Goal: Task Accomplishment & Management: Manage account settings

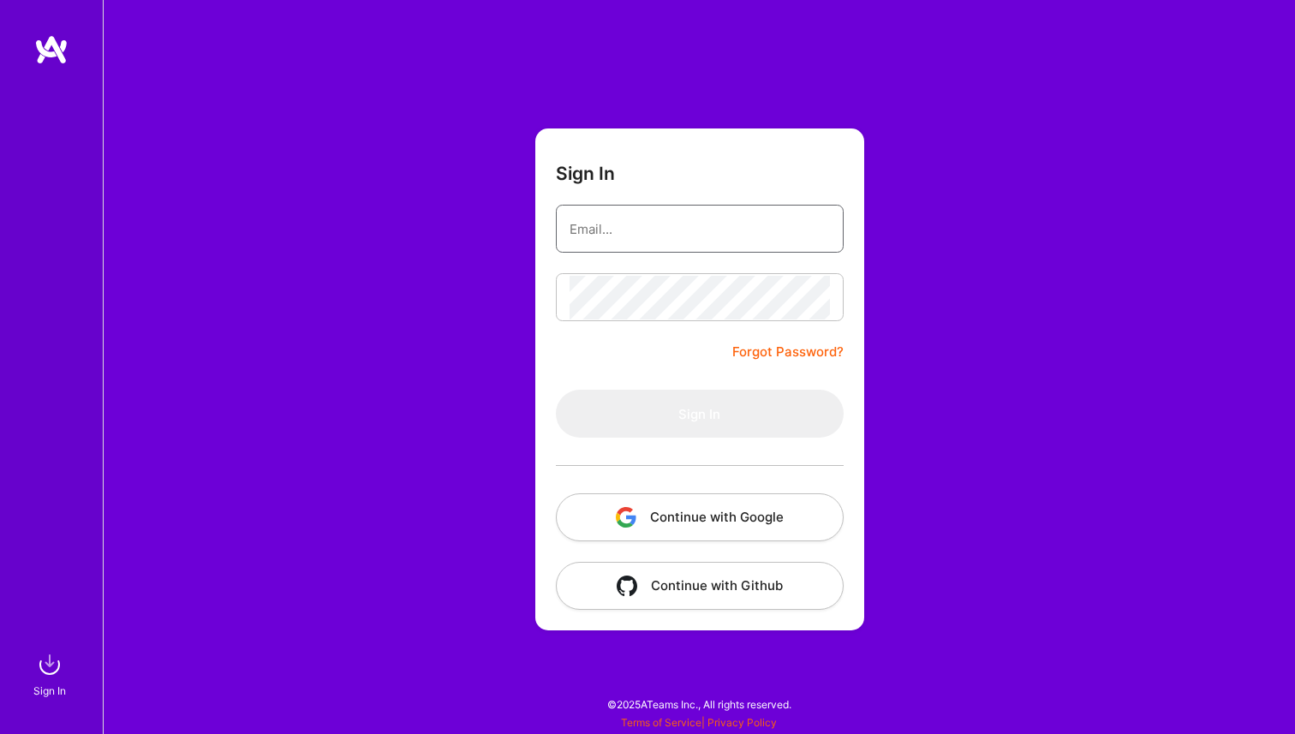
type input "[EMAIL_ADDRESS][DOMAIN_NAME]"
click at [645, 236] on input "[EMAIL_ADDRESS][DOMAIN_NAME]" at bounding box center [700, 229] width 260 height 44
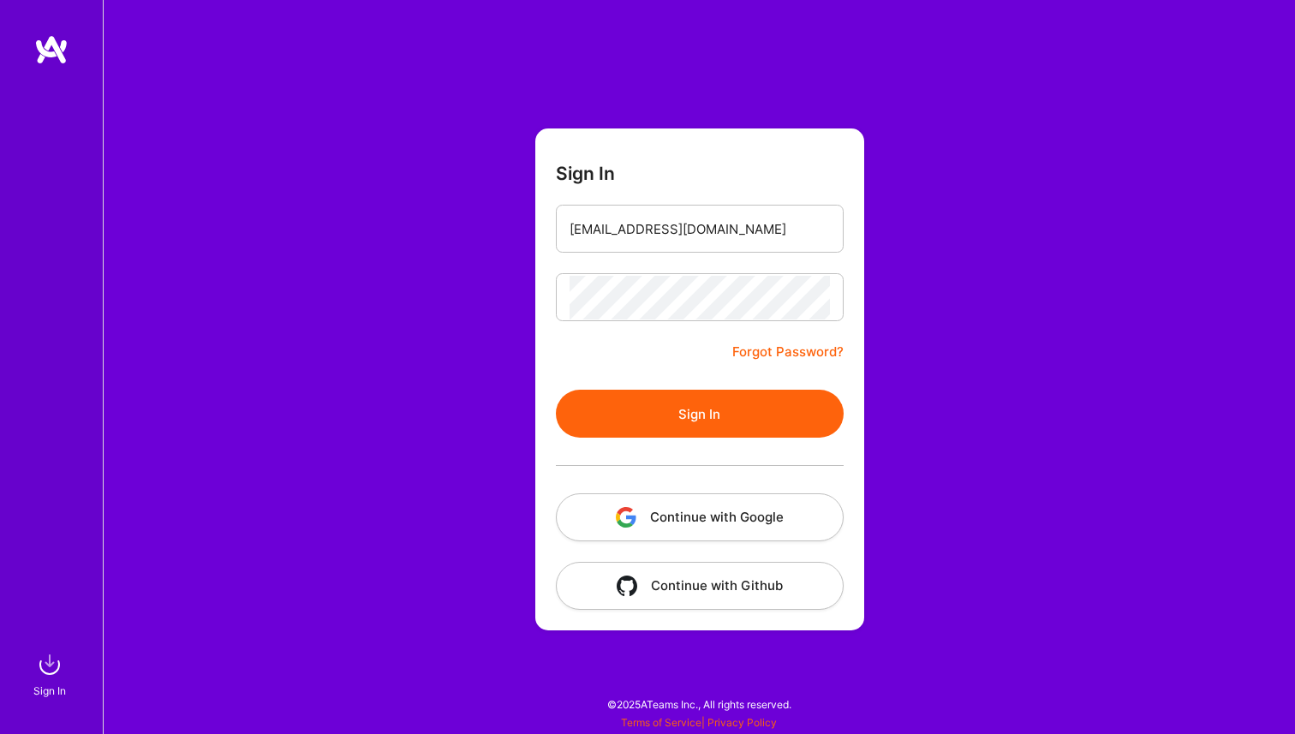
click at [691, 422] on button "Sign In" at bounding box center [700, 414] width 288 height 48
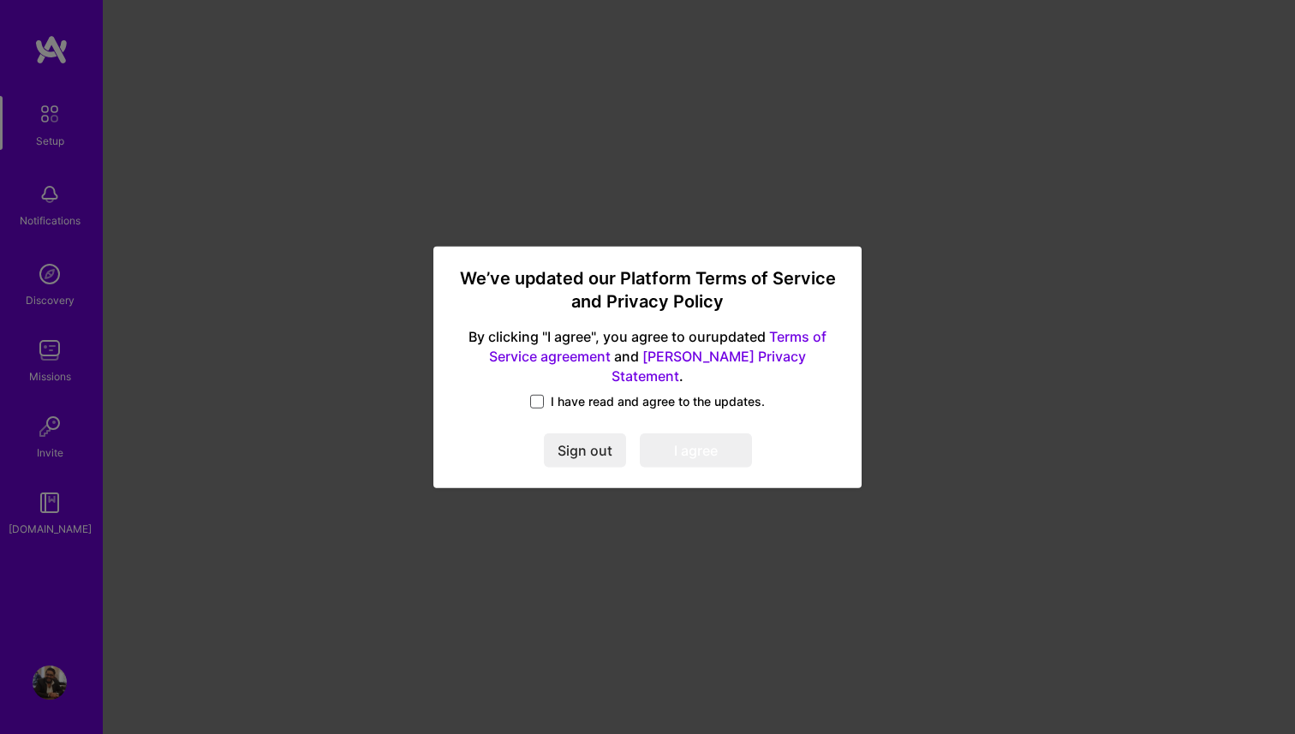
click at [541, 395] on span at bounding box center [537, 402] width 14 height 14
click at [0, 0] on input "I have read and agree to the updates." at bounding box center [0, 0] width 0 height 0
click at [643, 438] on button "I agree" at bounding box center [696, 451] width 112 height 34
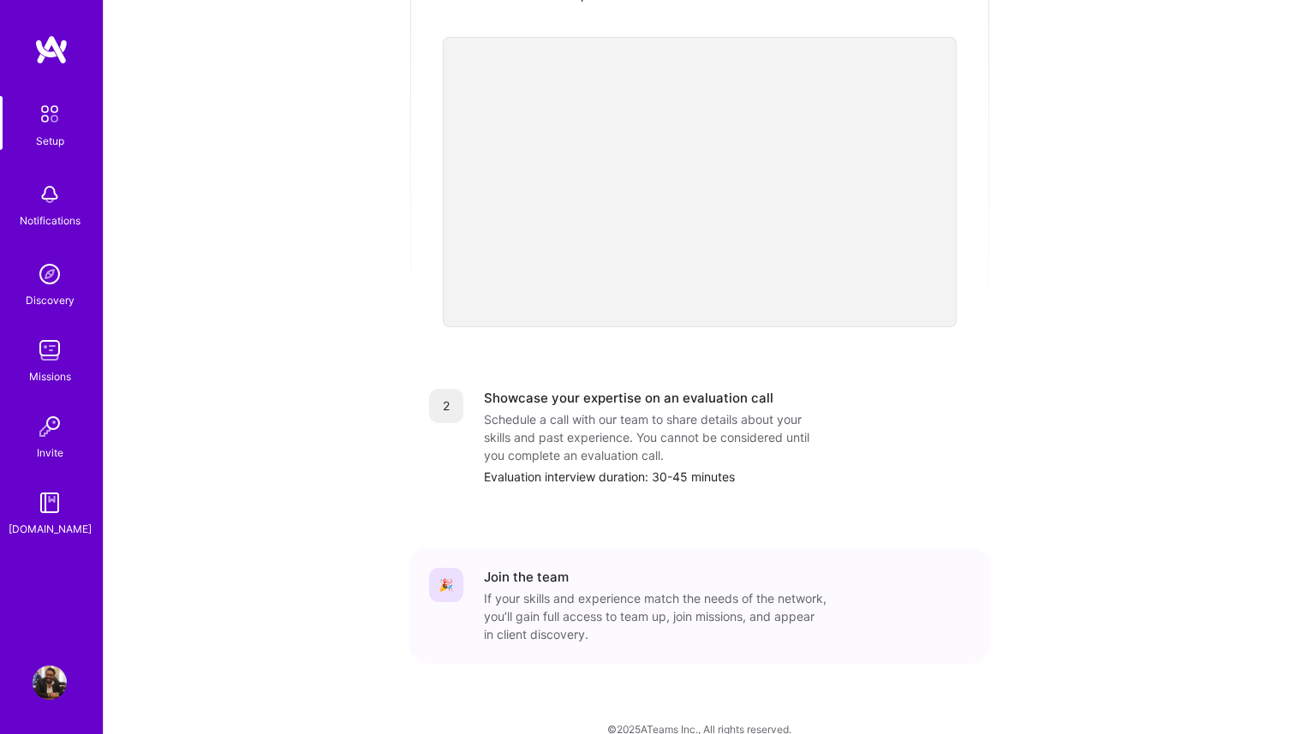
scroll to position [509, 0]
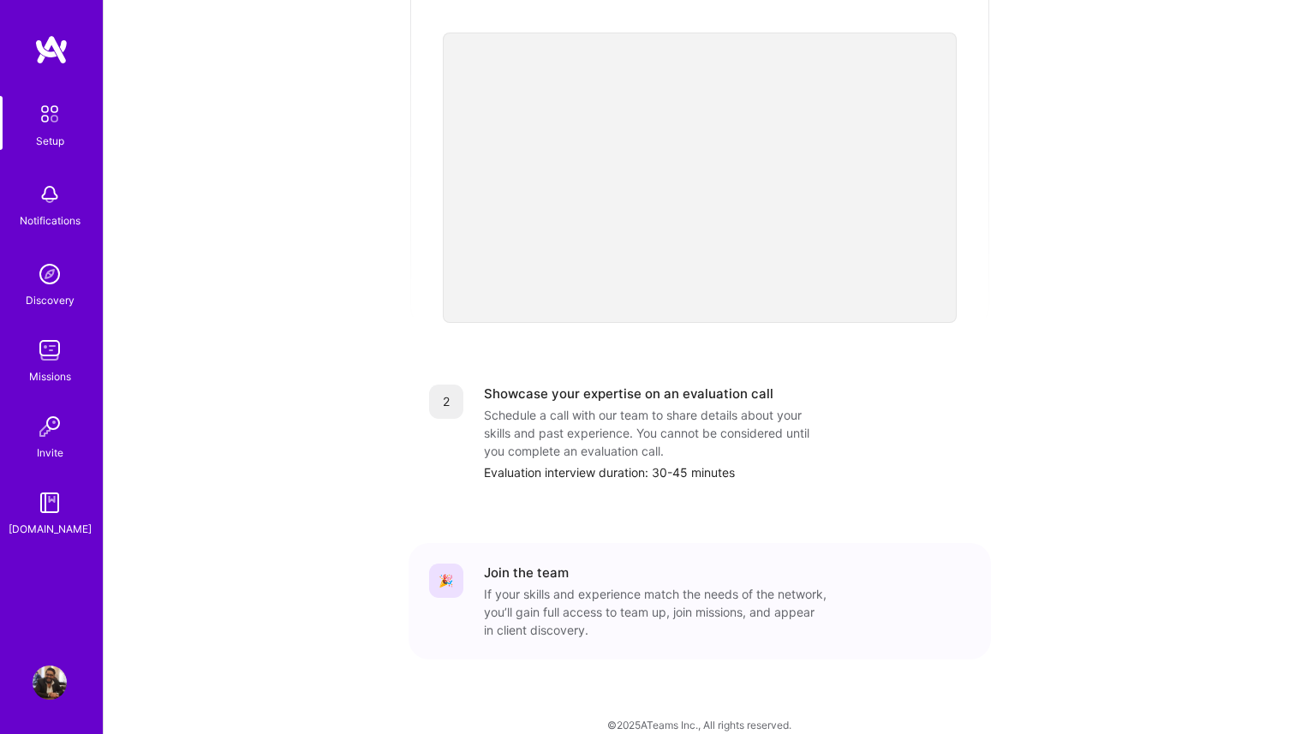
click at [50, 356] on img at bounding box center [50, 350] width 34 height 34
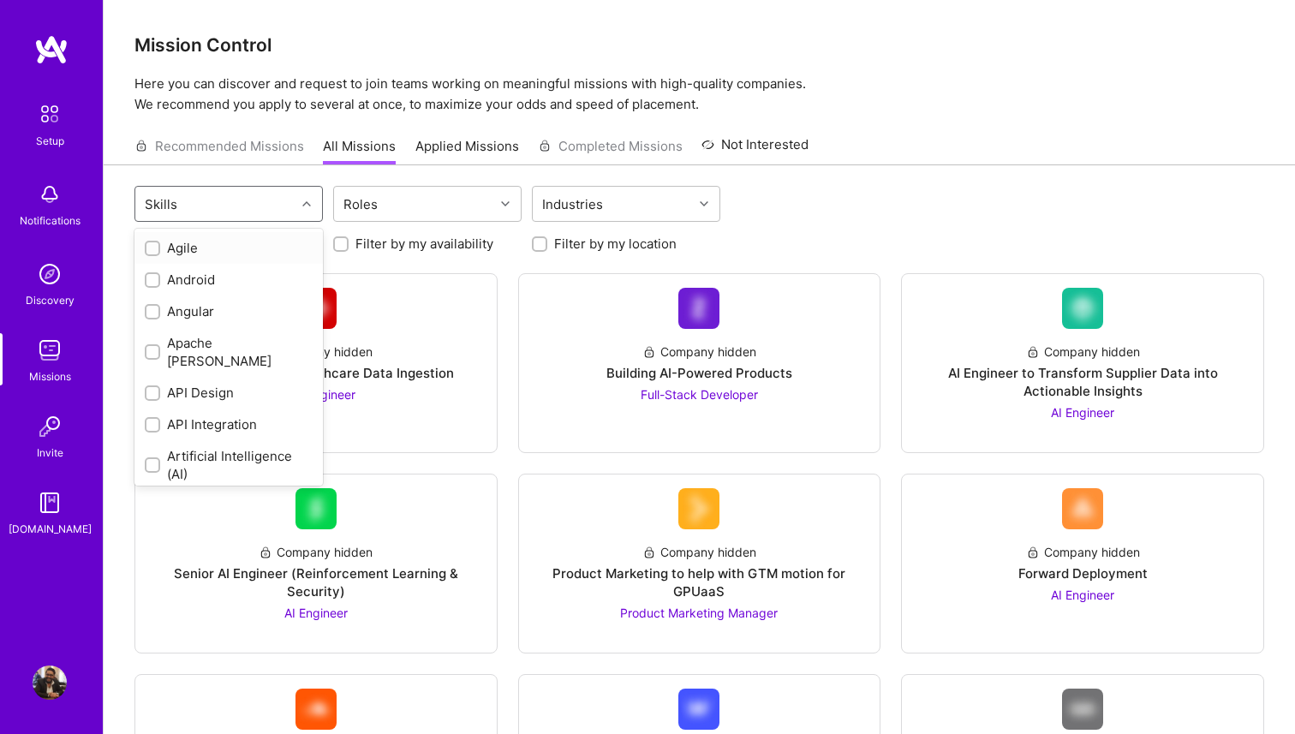
click at [302, 209] on div at bounding box center [309, 204] width 27 height 22
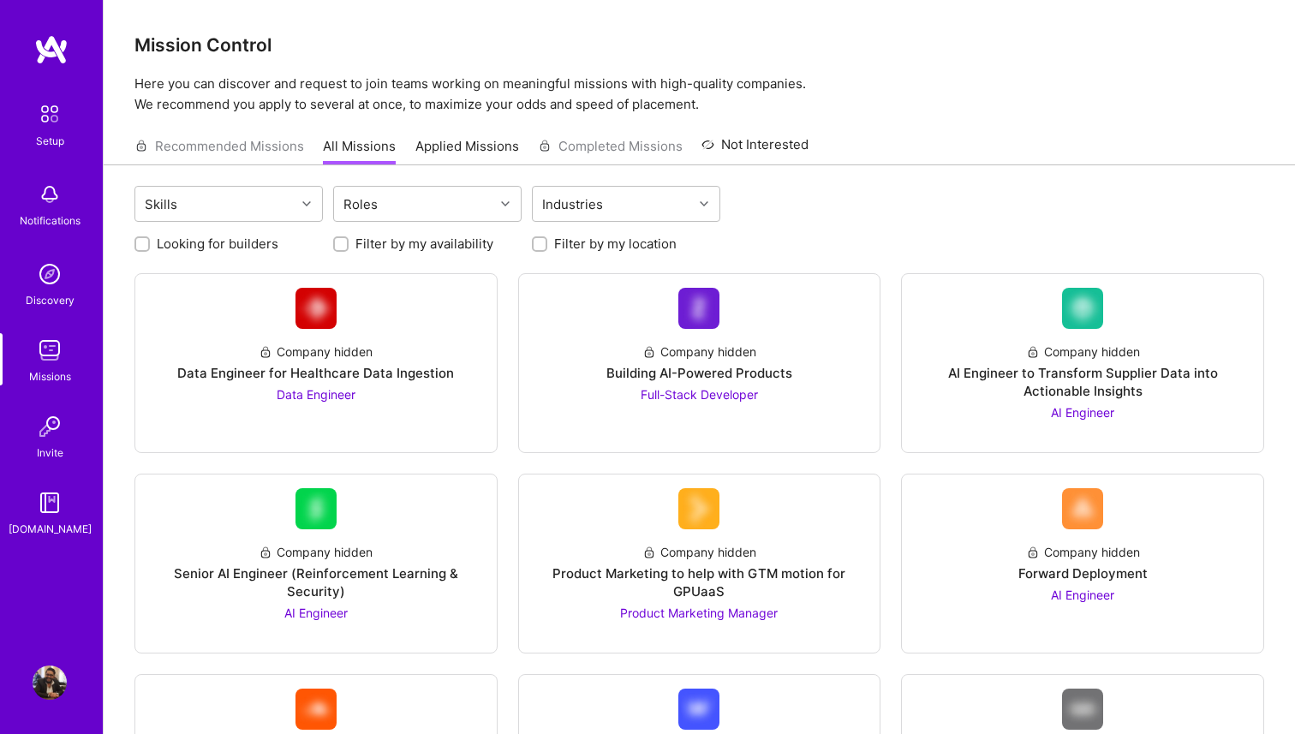
click at [1008, 234] on div "Looking for builders Filter by my availability Filter by my location" at bounding box center [700, 239] width 1130 height 27
click at [54, 350] on img at bounding box center [50, 350] width 34 height 34
click at [582, 201] on div "Industries" at bounding box center [572, 204] width 69 height 25
click at [553, 248] on input "checkbox" at bounding box center [552, 249] width 12 height 12
checkbox input "true"
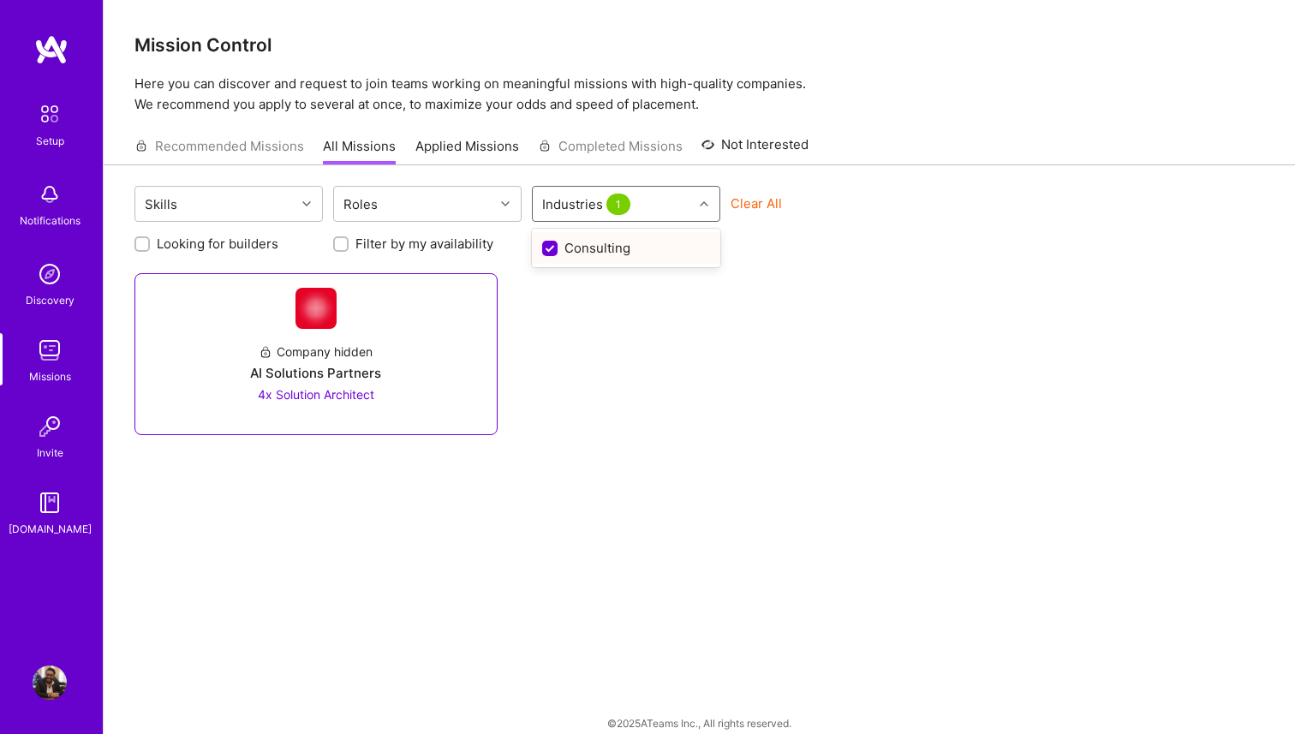
click at [314, 380] on div "AI Solutions Partners" at bounding box center [315, 373] width 131 height 18
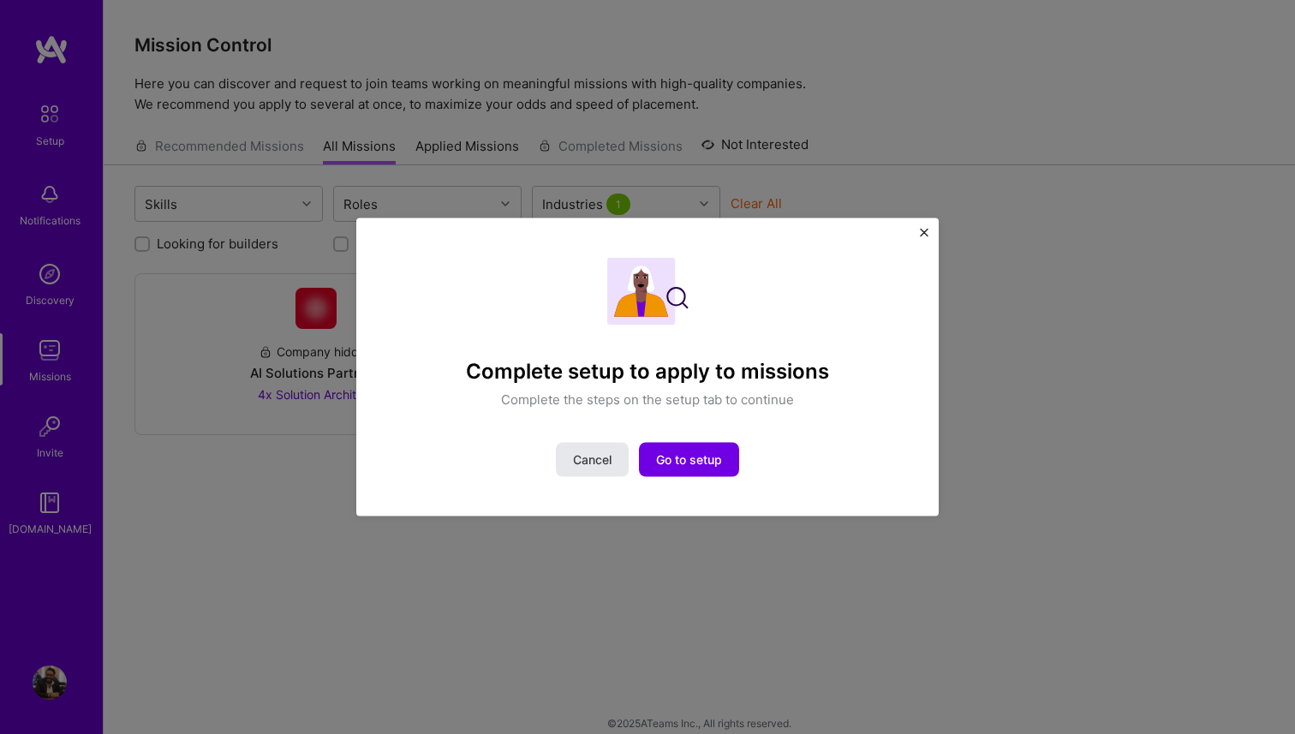
click at [571, 460] on button "Cancel" at bounding box center [592, 460] width 73 height 34
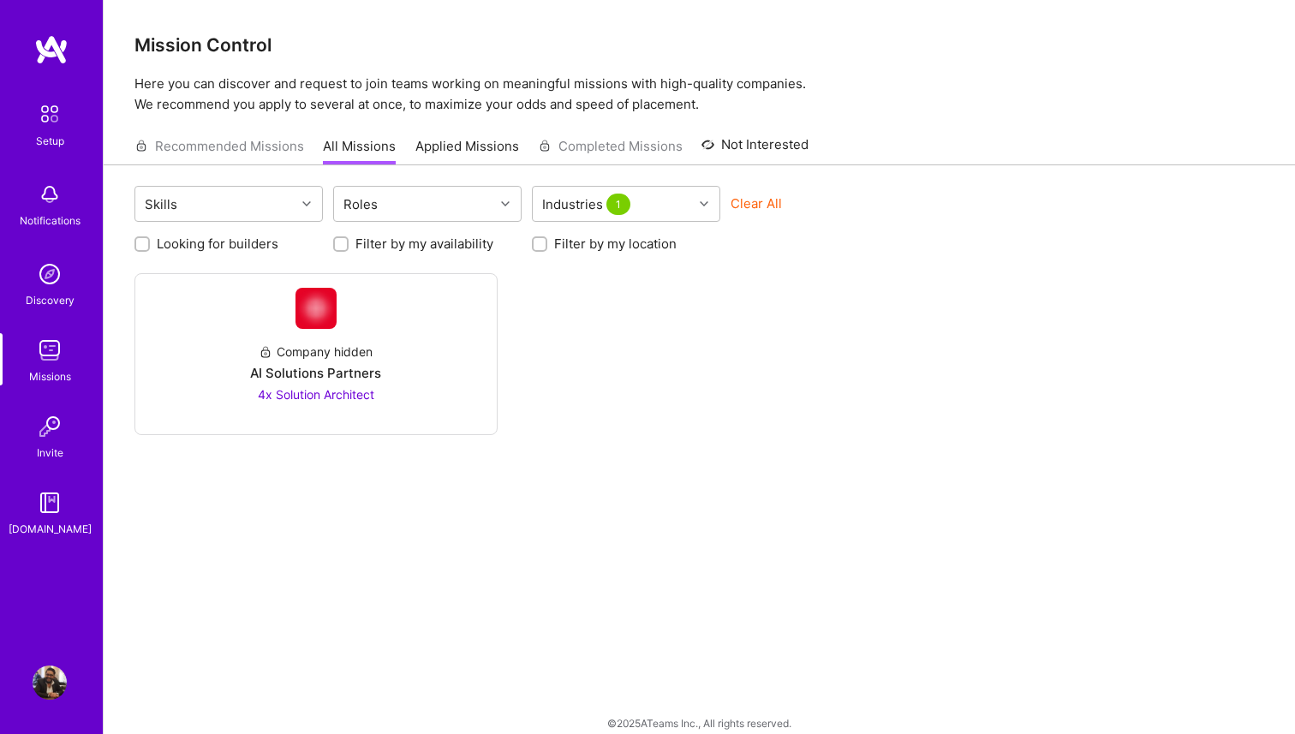
click at [61, 52] on img at bounding box center [51, 49] width 34 height 31
click at [52, 685] on img at bounding box center [50, 683] width 34 height 34
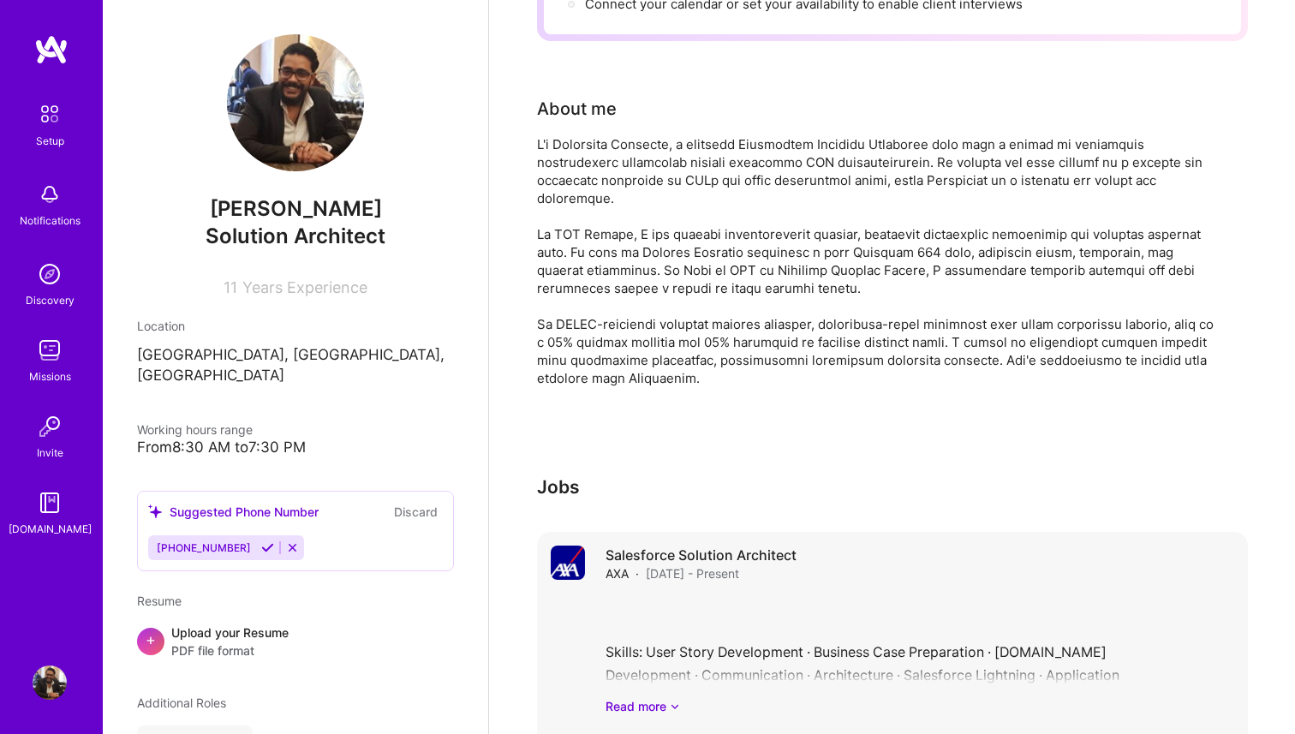
scroll to position [396, 0]
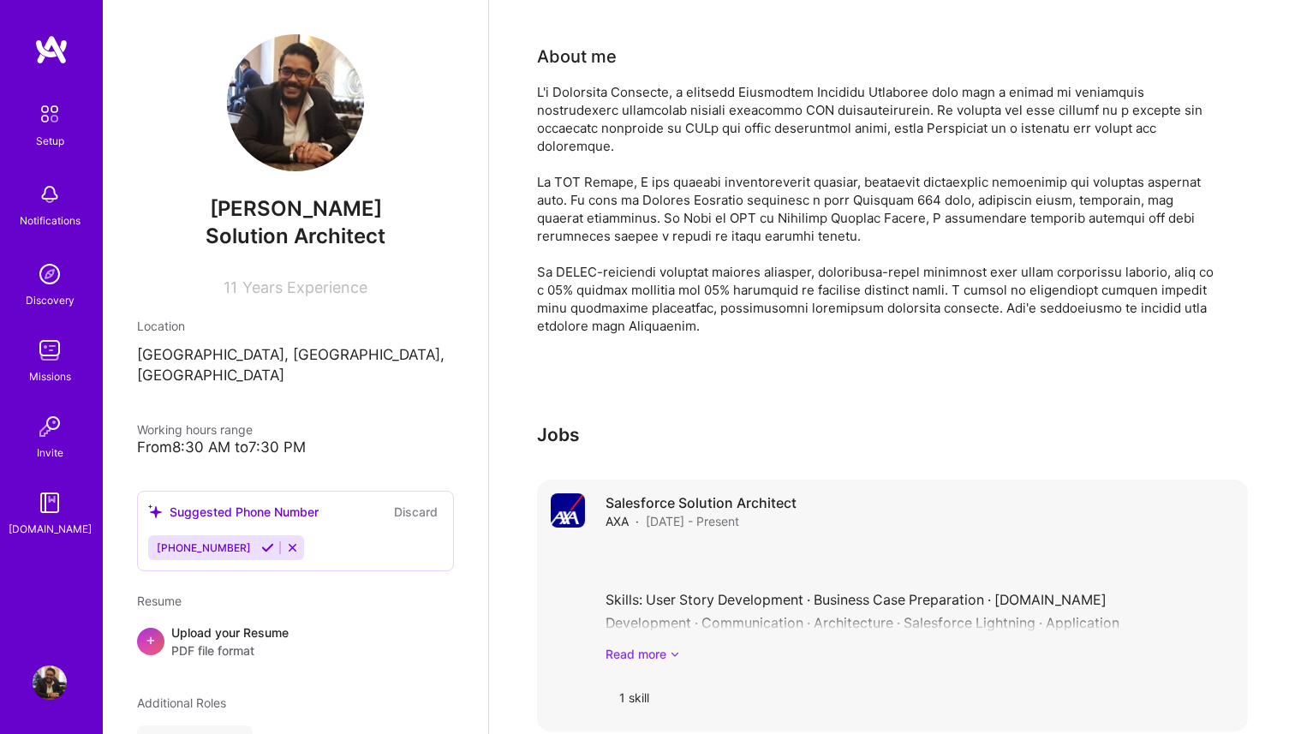
click at [670, 645] on icon at bounding box center [675, 654] width 10 height 18
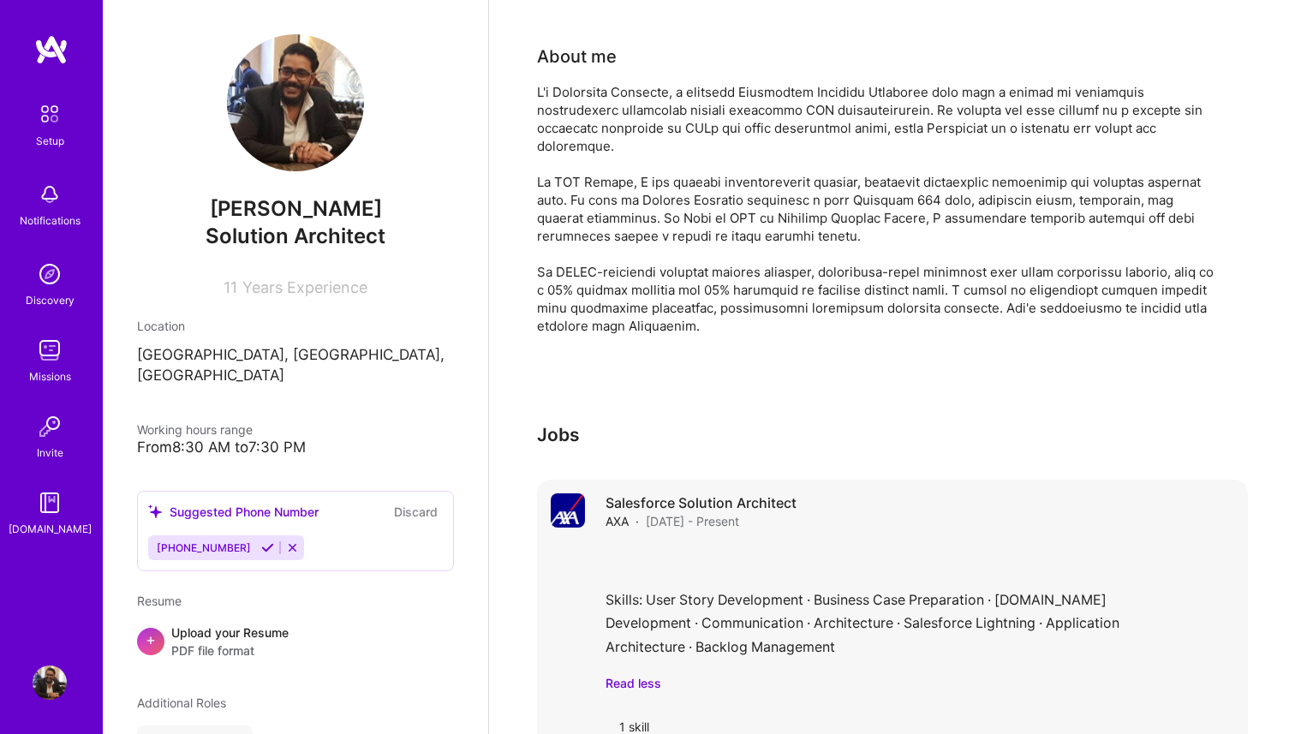
scroll to position [425, 0]
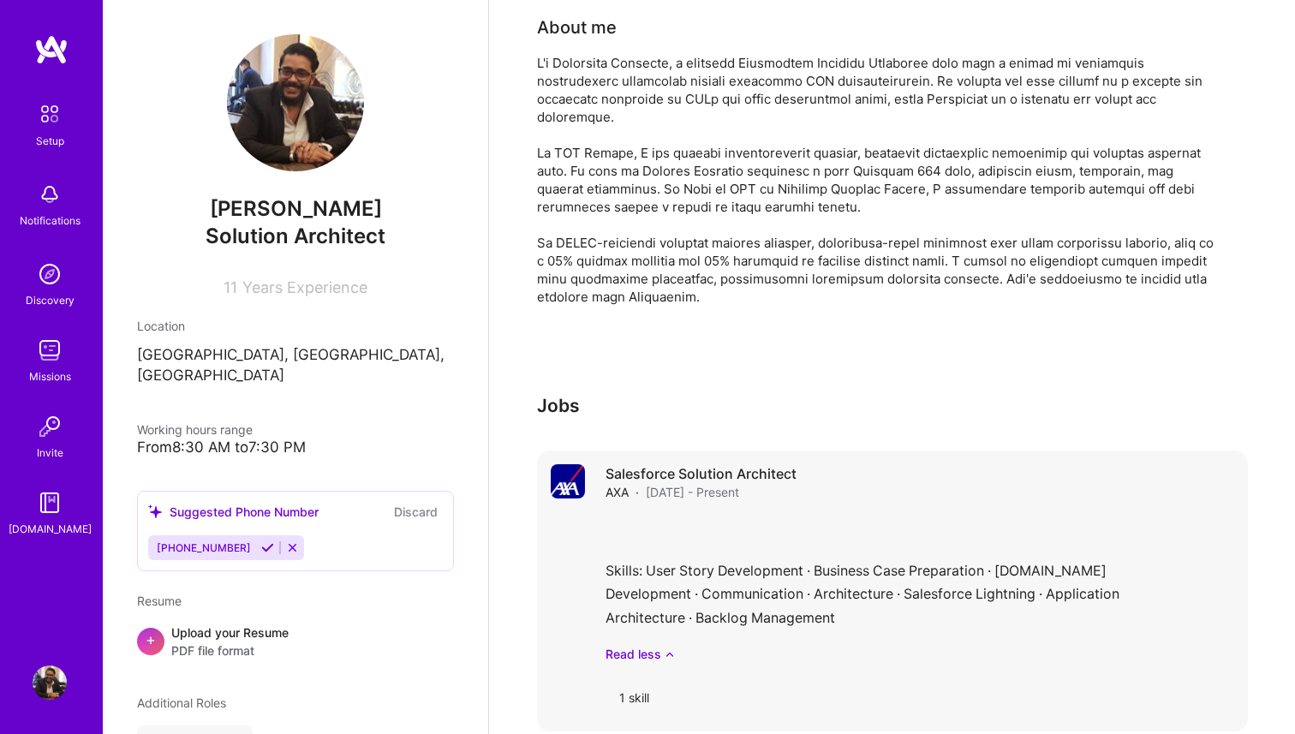
click at [639, 677] on div "1 skill" at bounding box center [634, 697] width 57 height 41
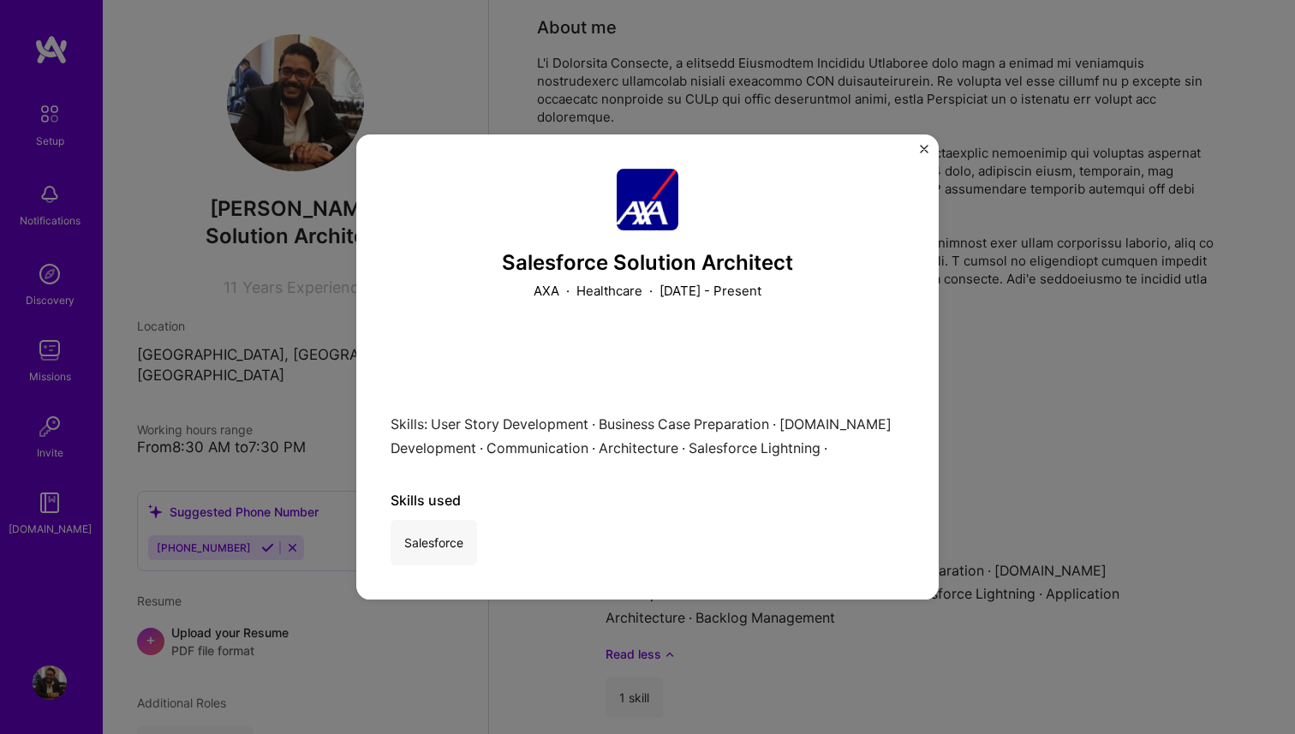
click at [929, 148] on div "Salesforce Solution Architect AXA · Healthcare · September 2020 - Present Skill…" at bounding box center [647, 368] width 583 height 466
click at [926, 145] on img "Close" at bounding box center [924, 149] width 9 height 9
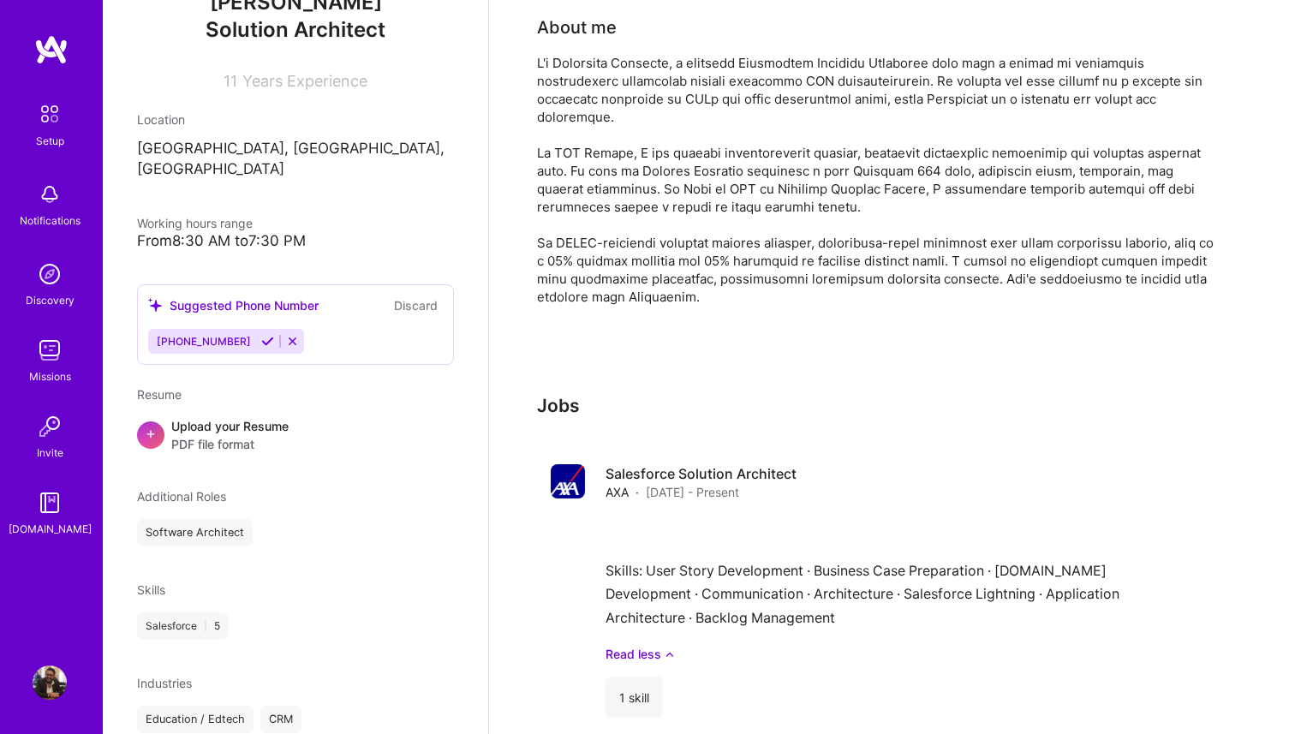
scroll to position [247, 0]
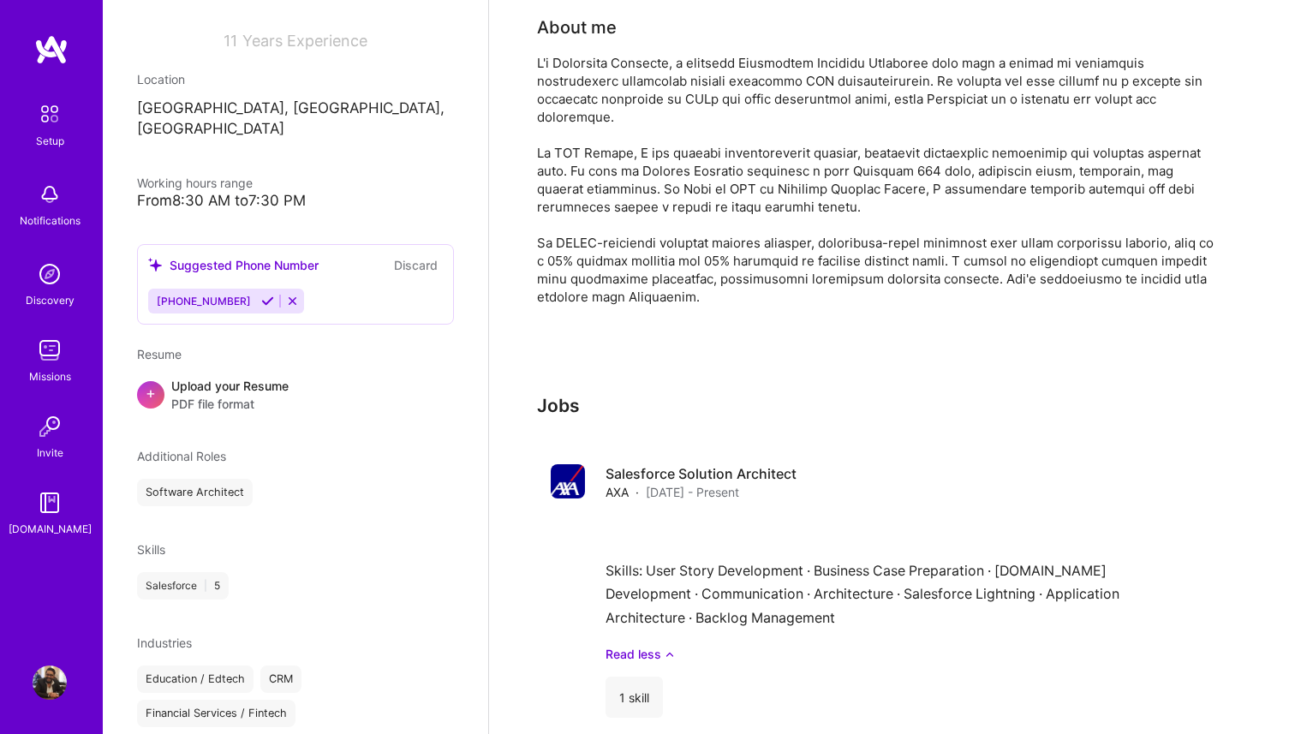
click at [155, 384] on span "+" at bounding box center [151, 393] width 10 height 18
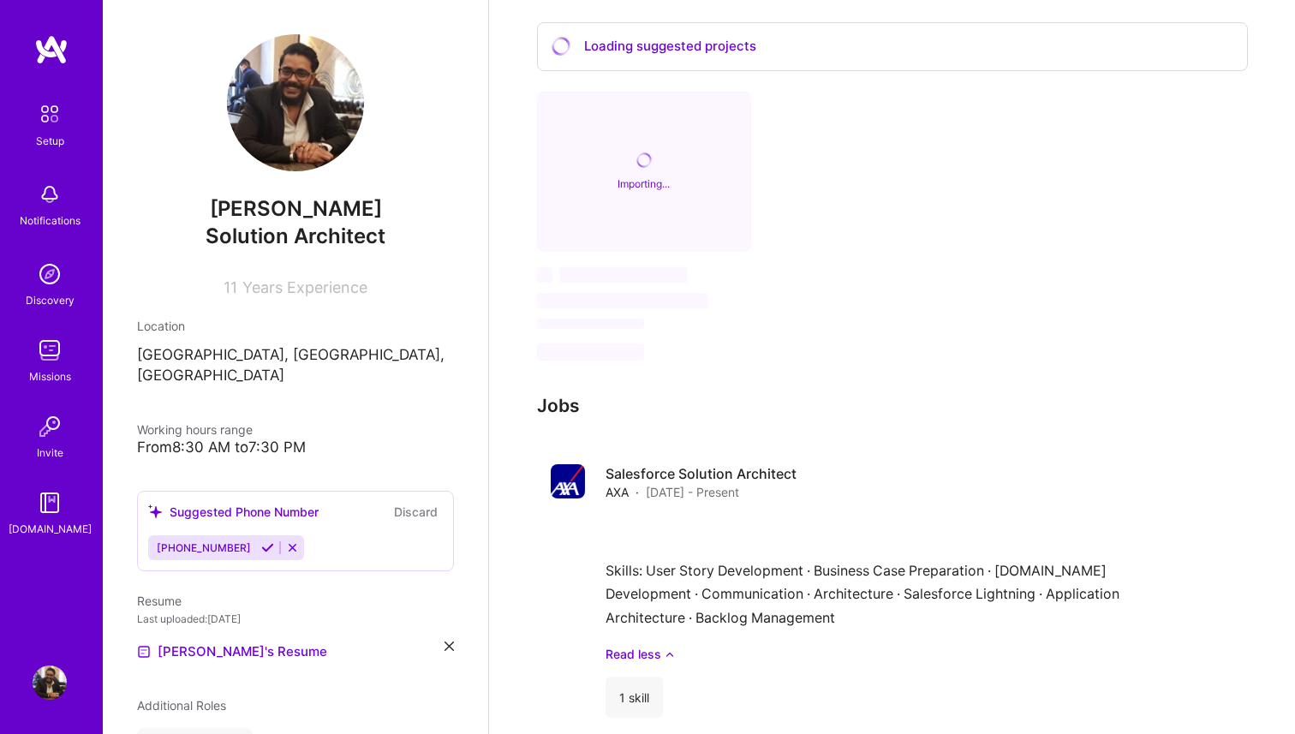
scroll to position [290, 0]
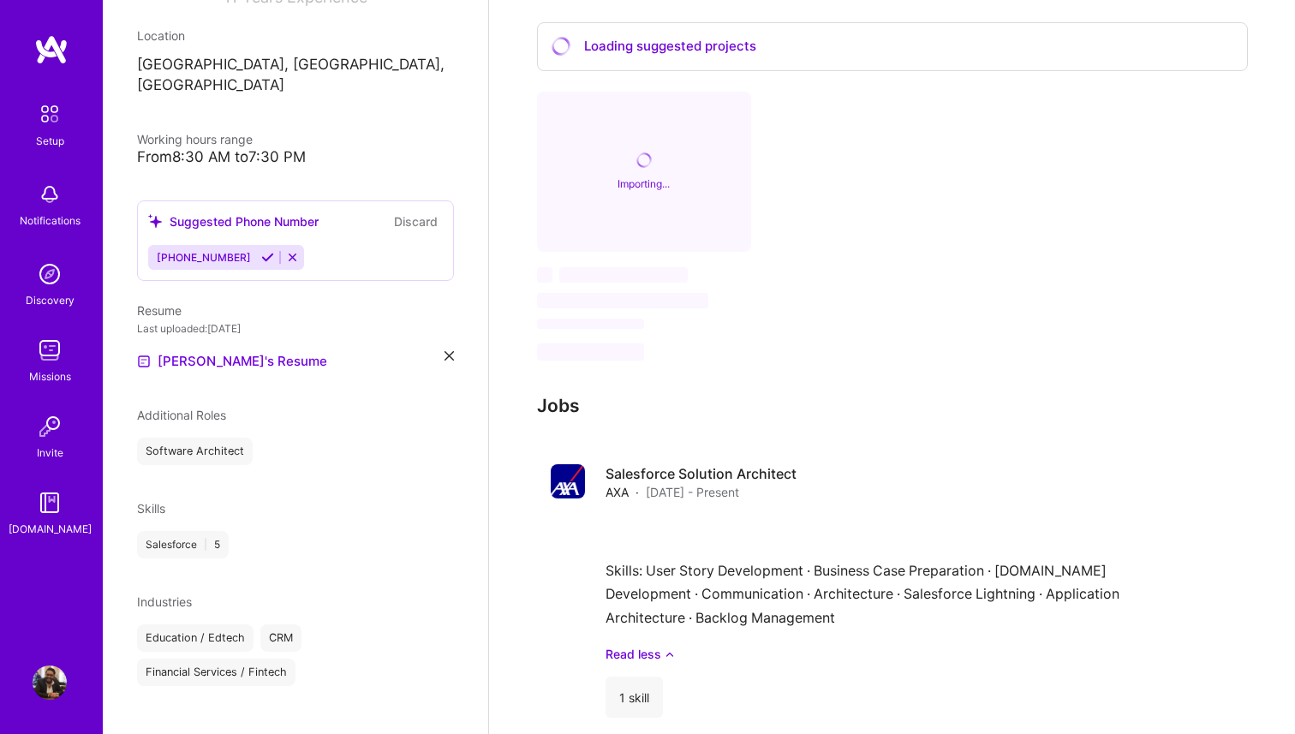
click at [53, 136] on div "Setup" at bounding box center [50, 141] width 28 height 18
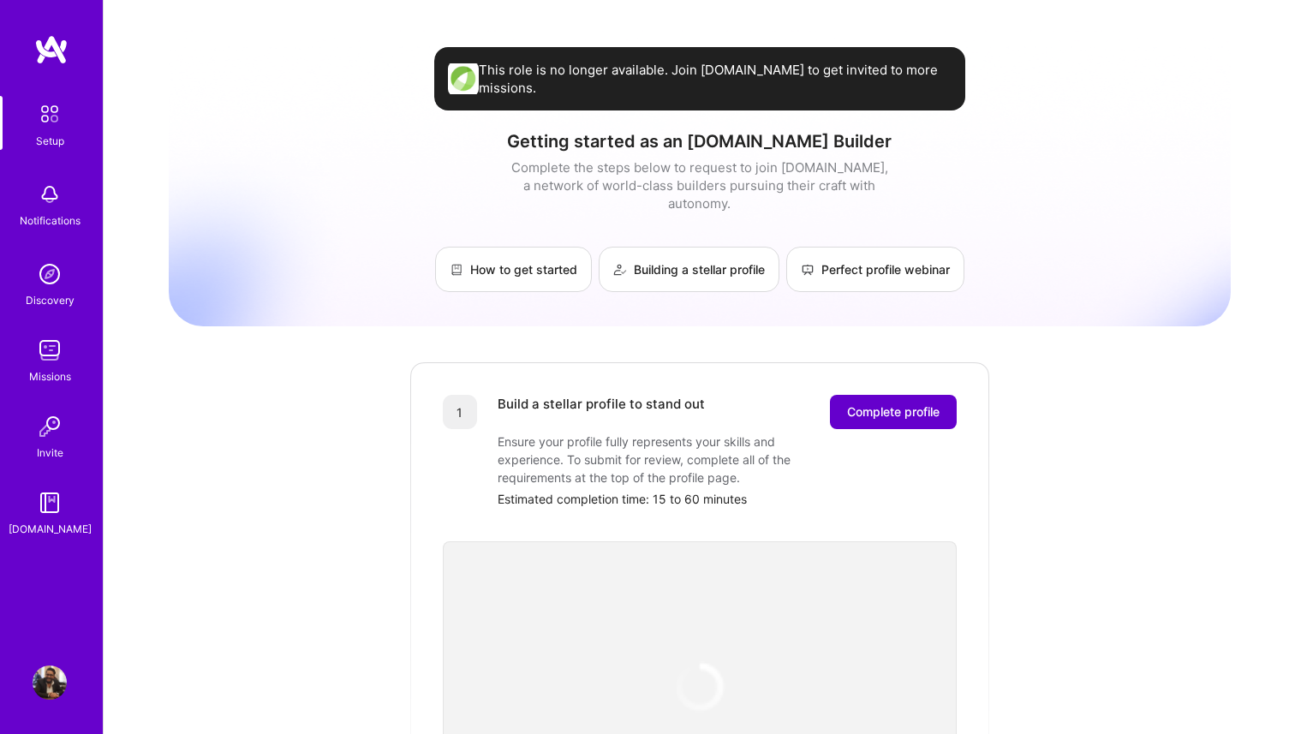
click at [900, 404] on span "Complete profile" at bounding box center [893, 412] width 93 height 17
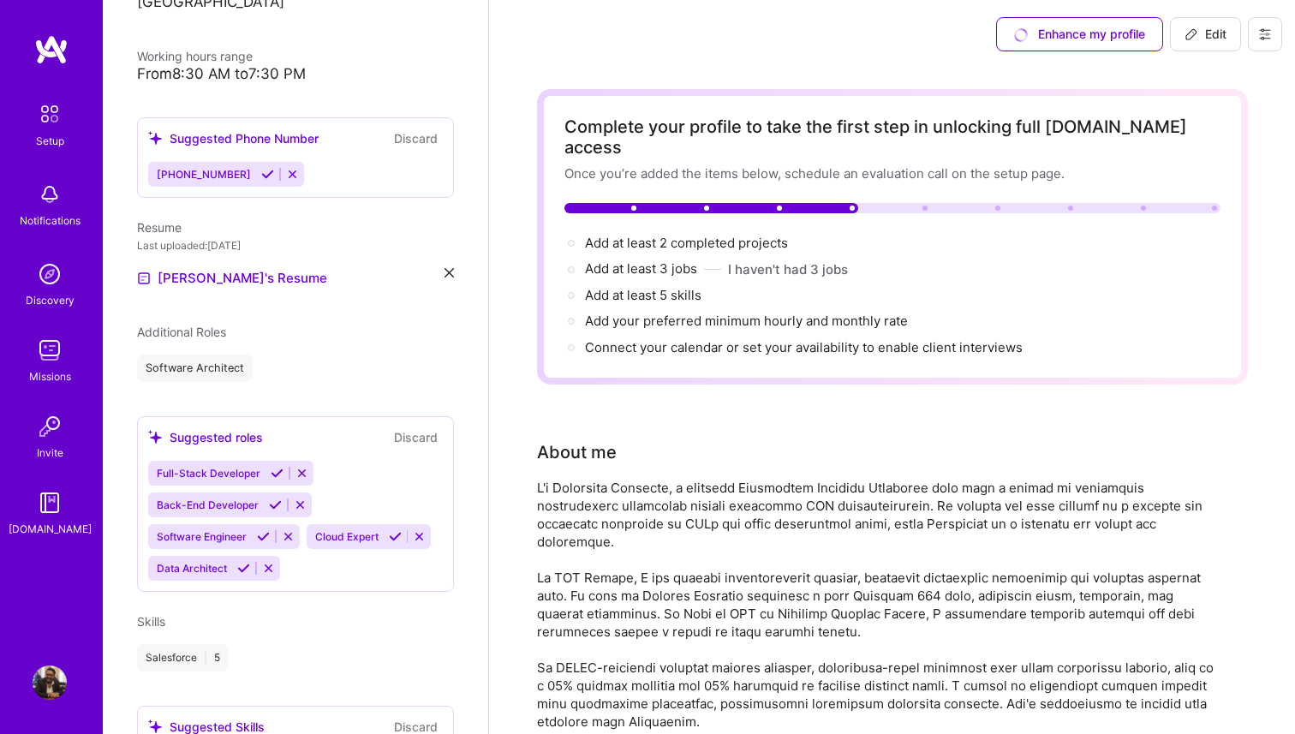
scroll to position [391, 0]
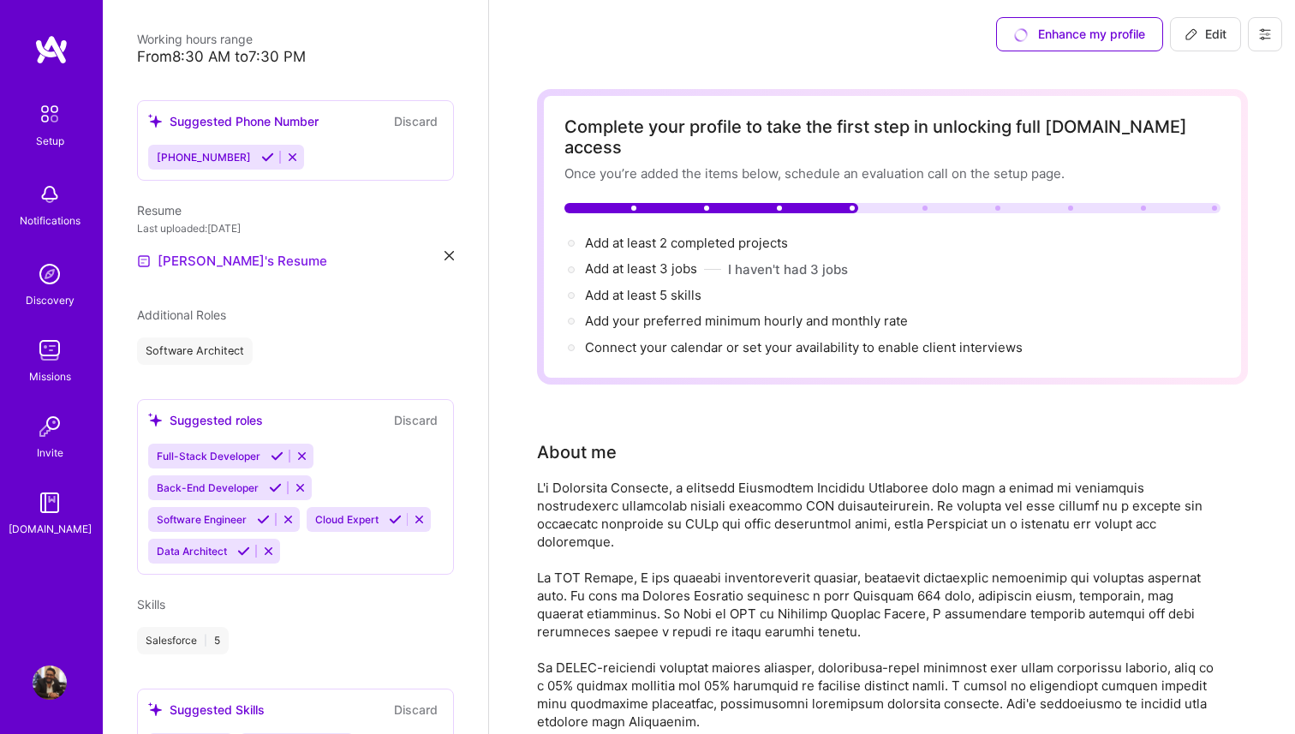
click at [214, 251] on link "[PERSON_NAME]'s Resume" at bounding box center [232, 261] width 190 height 21
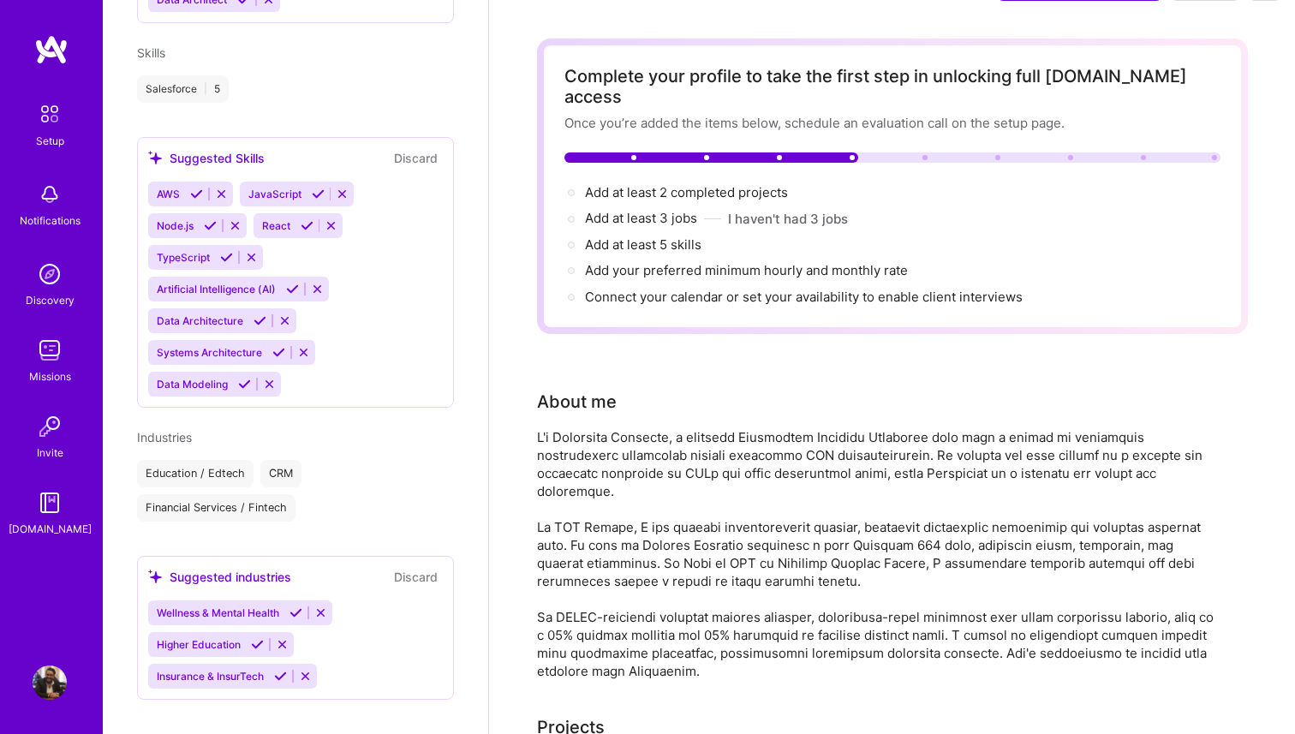
scroll to position [0, 0]
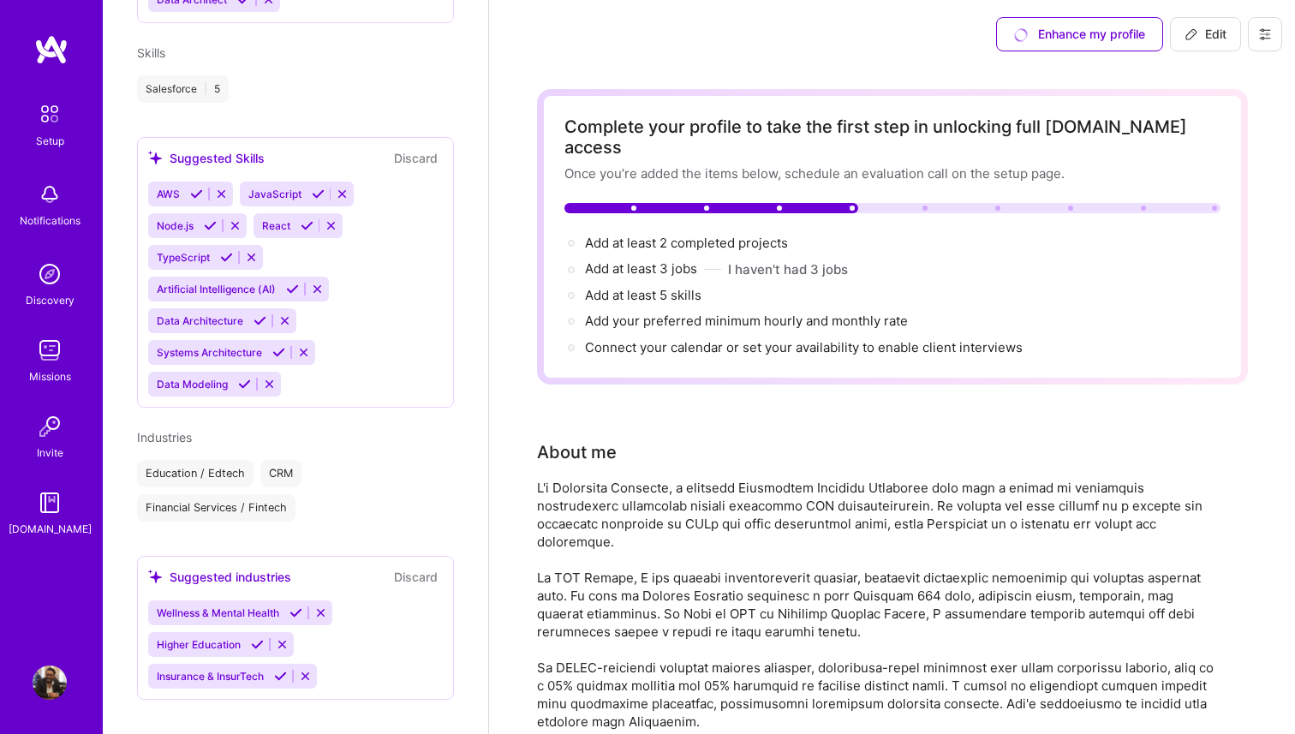
click at [1110, 37] on div "Enhance my profile" at bounding box center [1079, 34] width 167 height 34
click at [1097, 36] on div "Enhance my profile" at bounding box center [1079, 34] width 167 height 34
click at [1089, 39] on div "Enhance my profile" at bounding box center [1079, 34] width 167 height 34
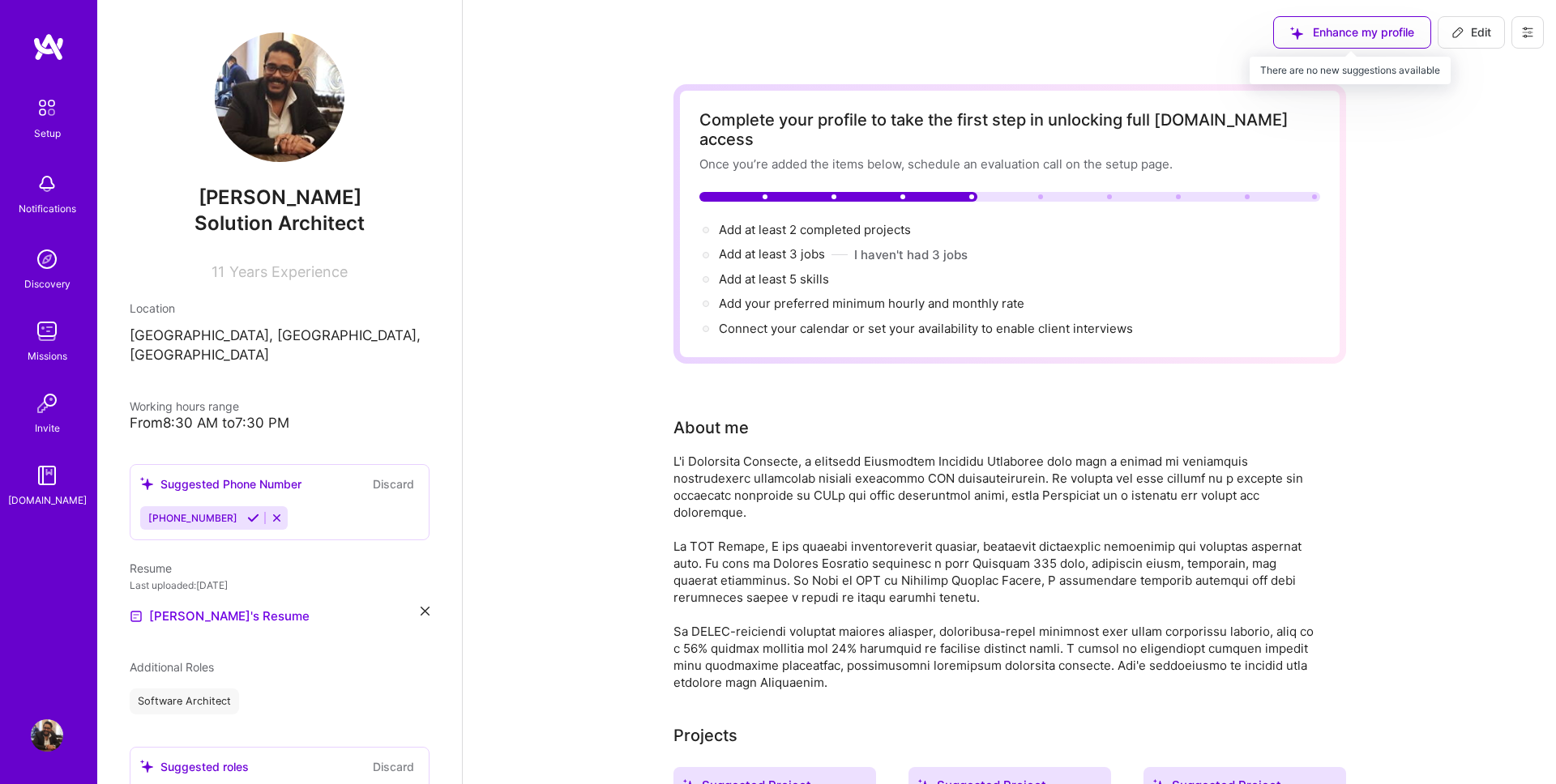
click at [1395, 20] on div "Enhance my profile" at bounding box center [1352, 32] width 158 height 32
click at [1384, 31] on div "Enhance my profile" at bounding box center [1352, 32] width 158 height 32
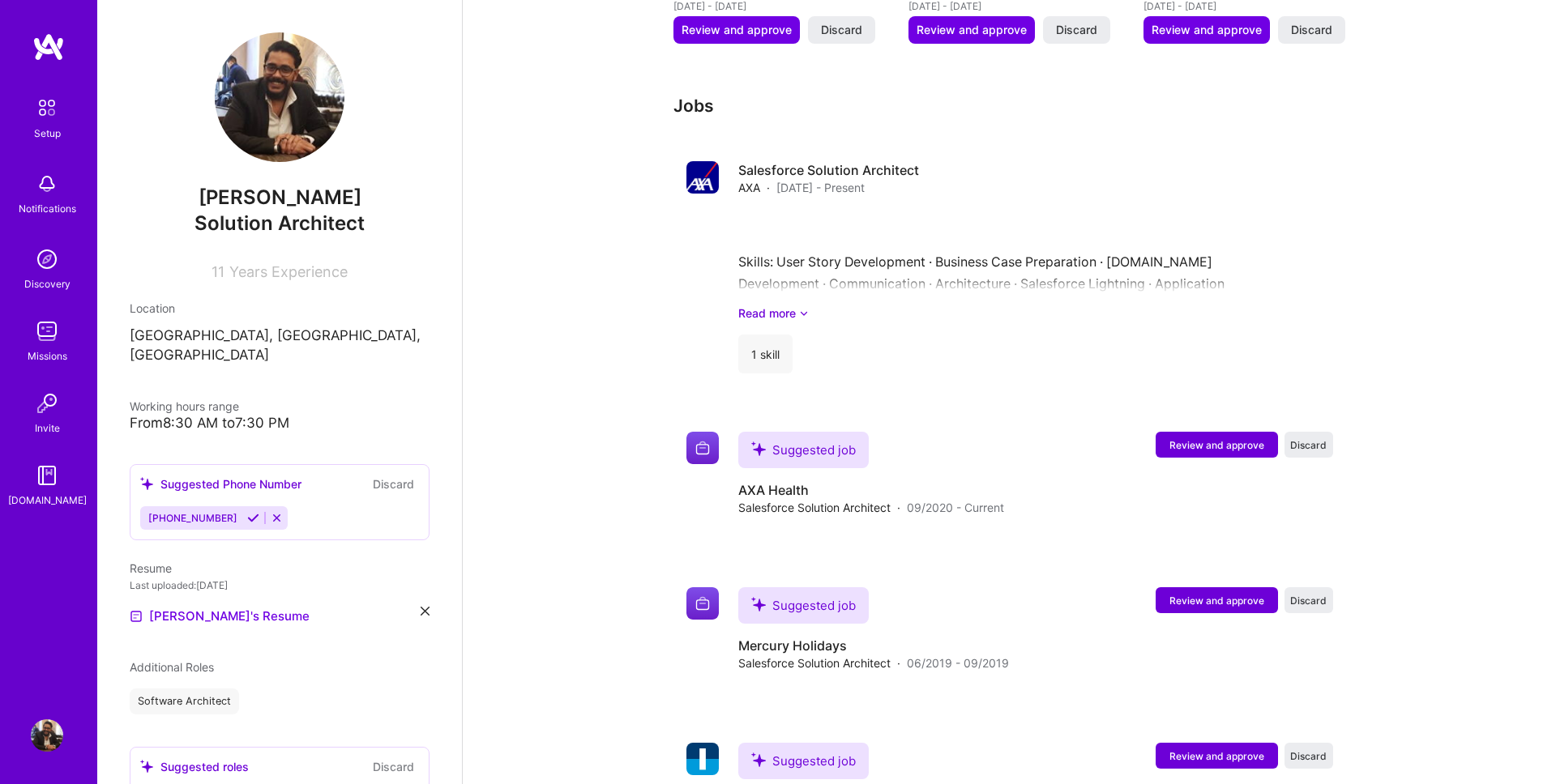
scroll to position [1471, 0]
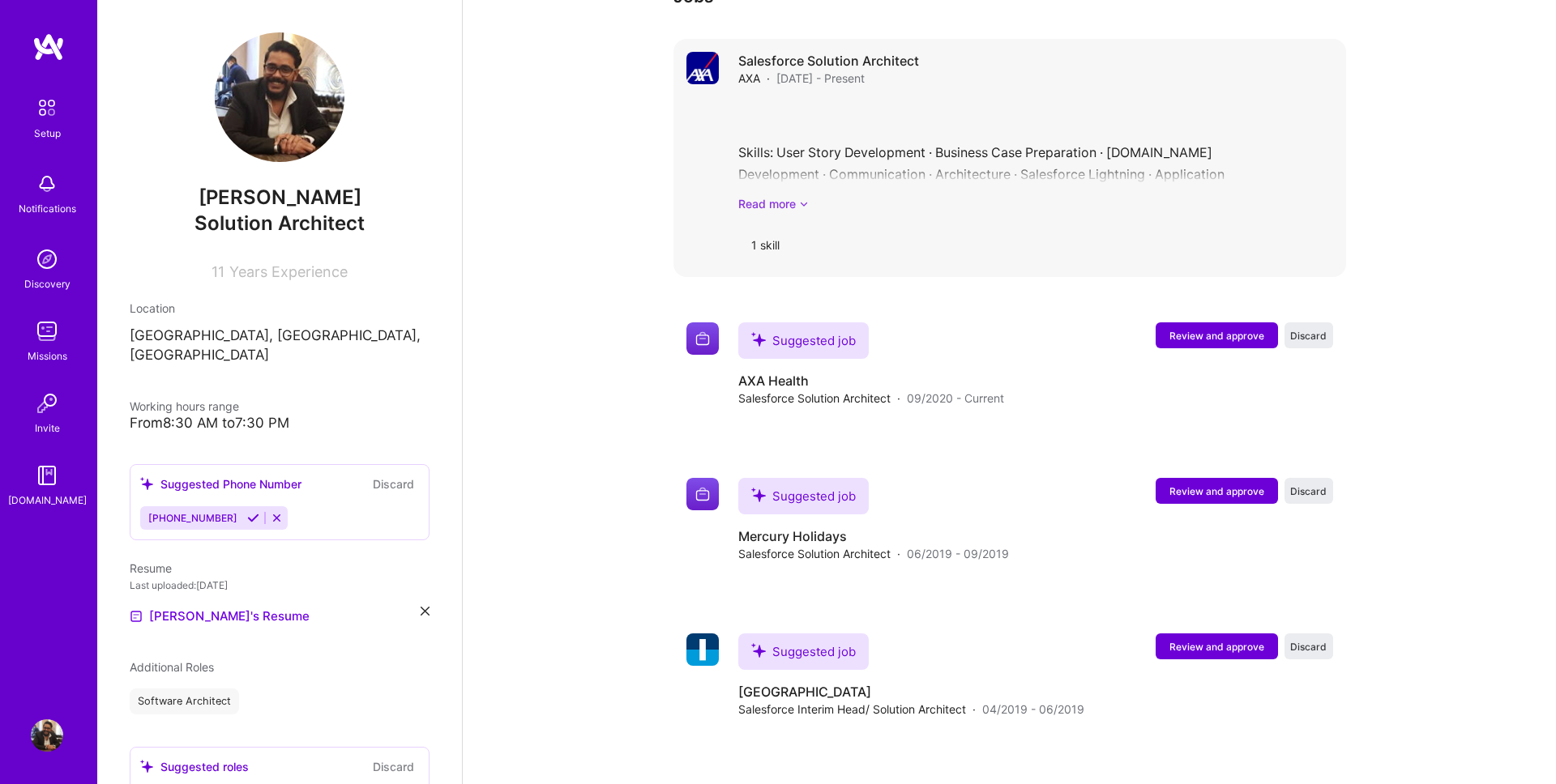
click at [798, 195] on link "Read more" at bounding box center [1036, 203] width 595 height 17
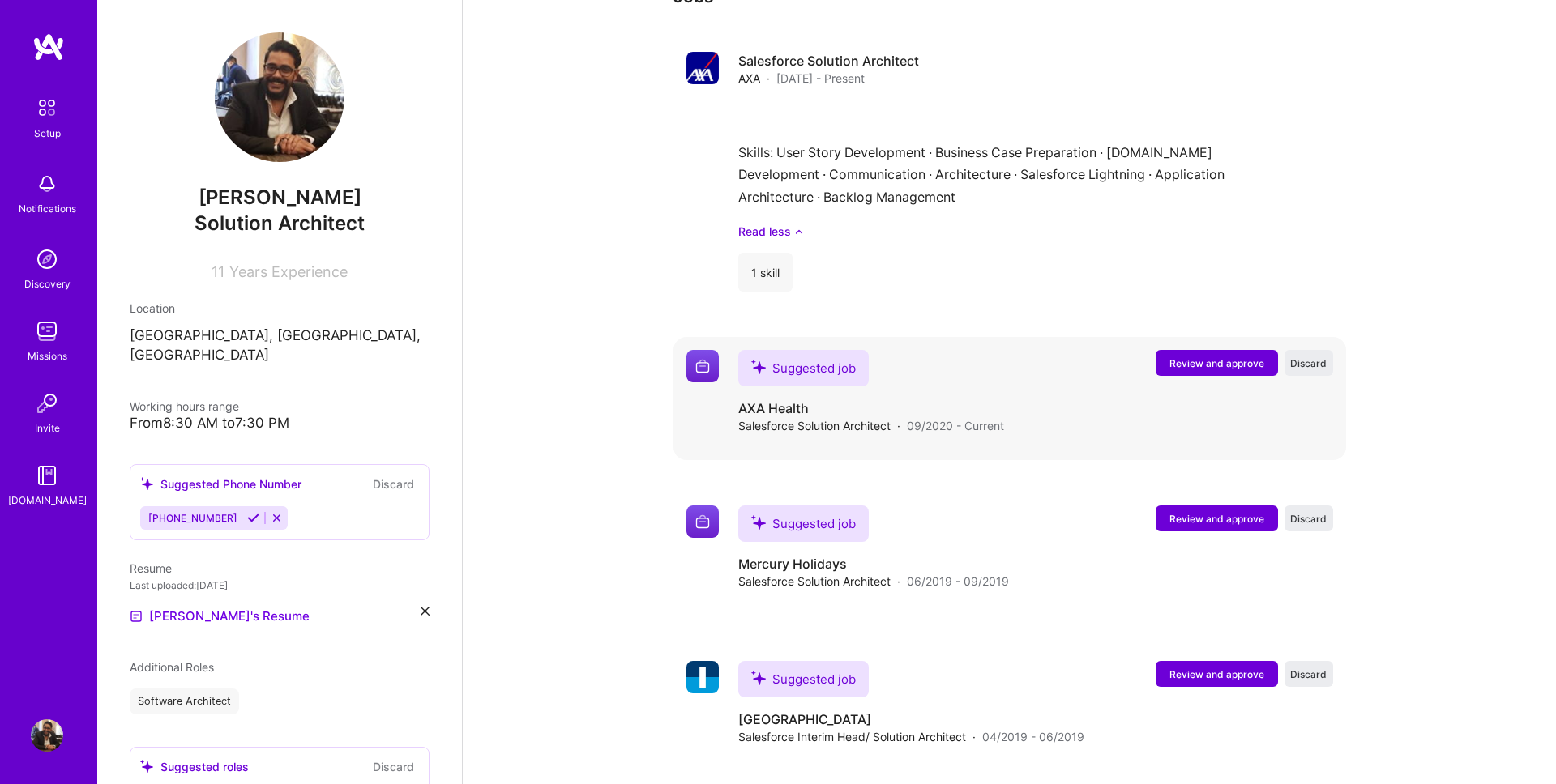
click at [1236, 357] on span "Review and approve" at bounding box center [1216, 363] width 95 height 14
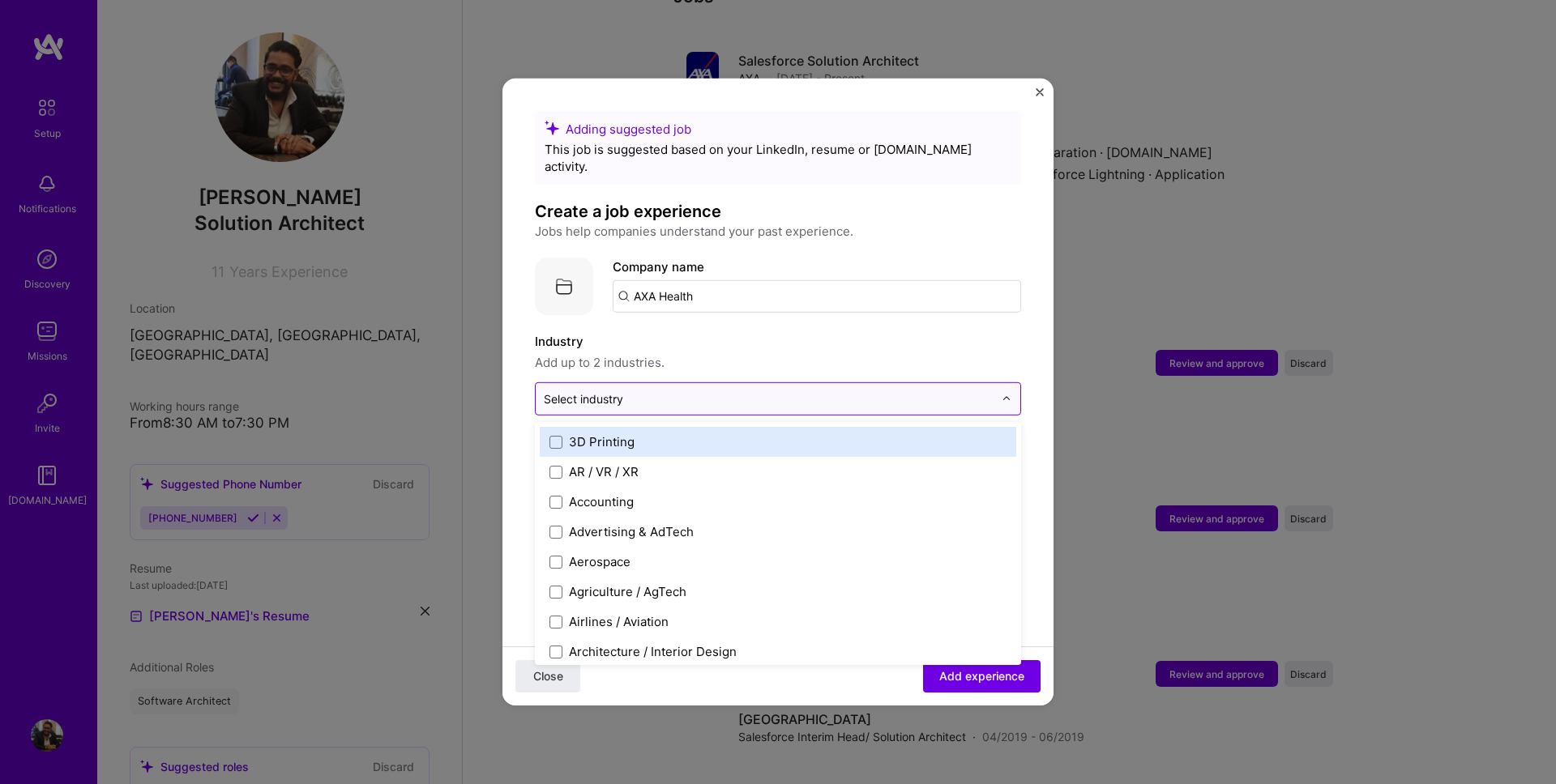
click at [684, 391] on input "text" at bounding box center [769, 399] width 450 height 17
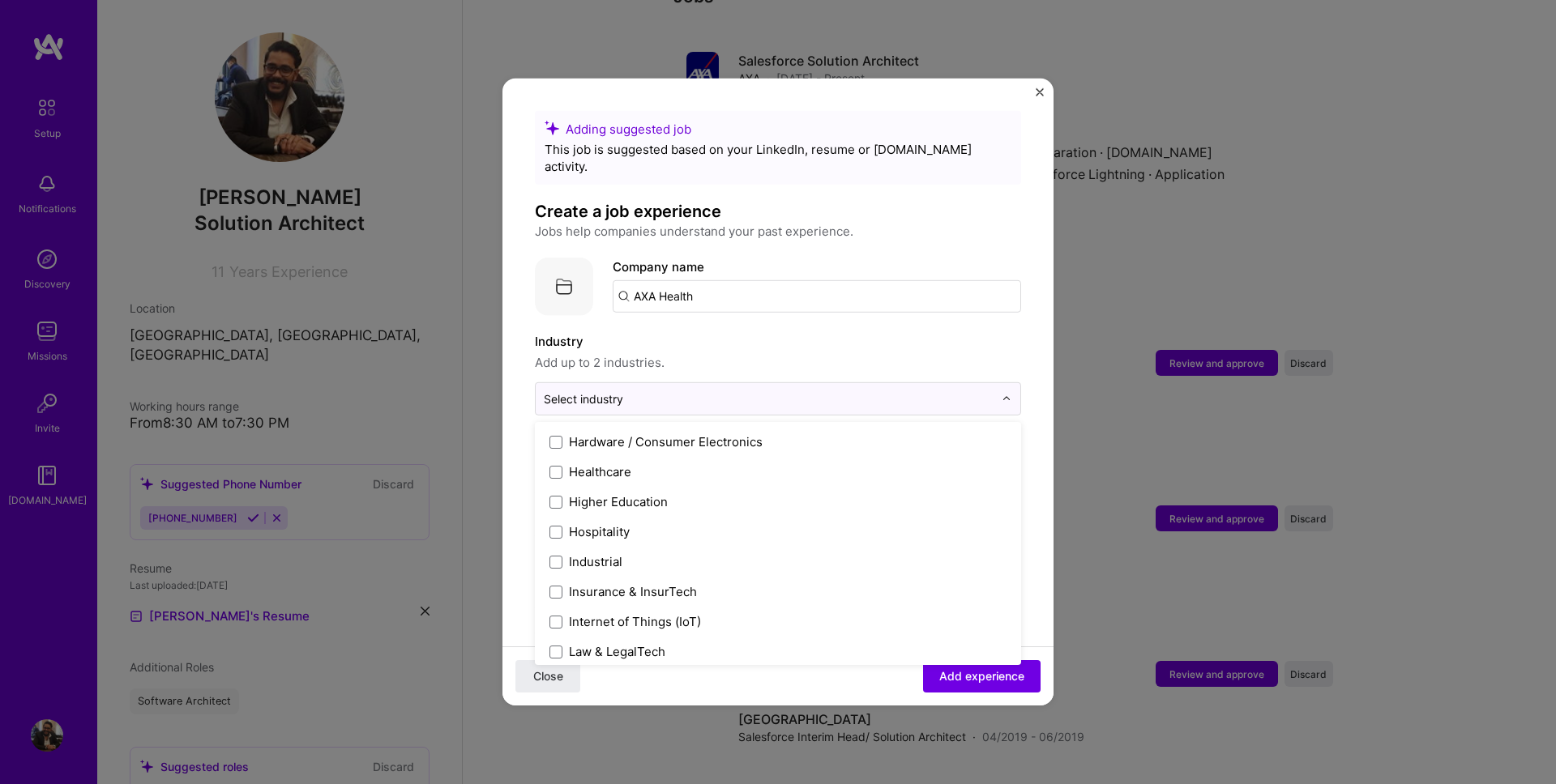
scroll to position [2117, 0]
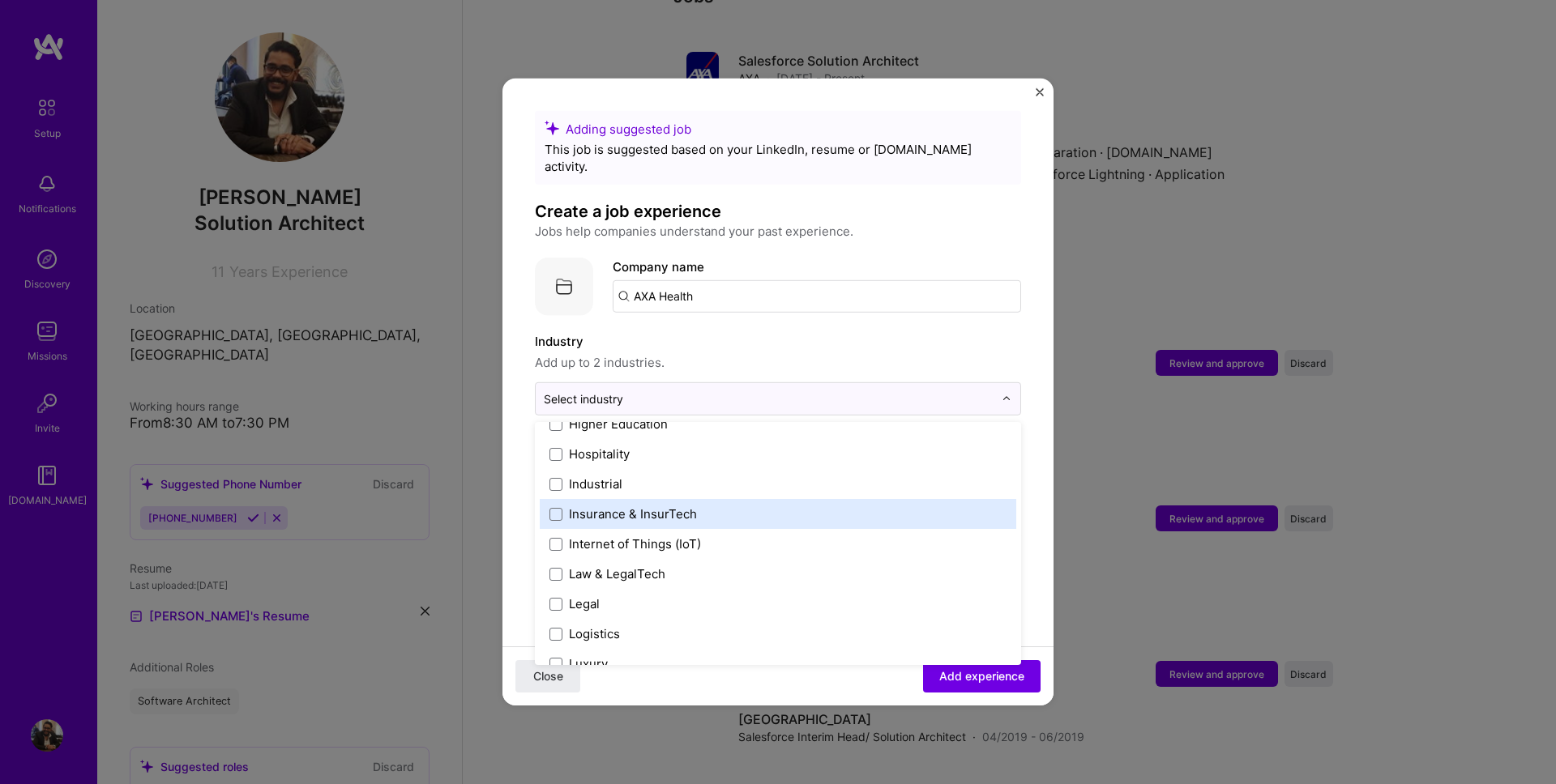
click at [634, 506] on div "Insurance & InsurTech" at bounding box center [632, 514] width 128 height 17
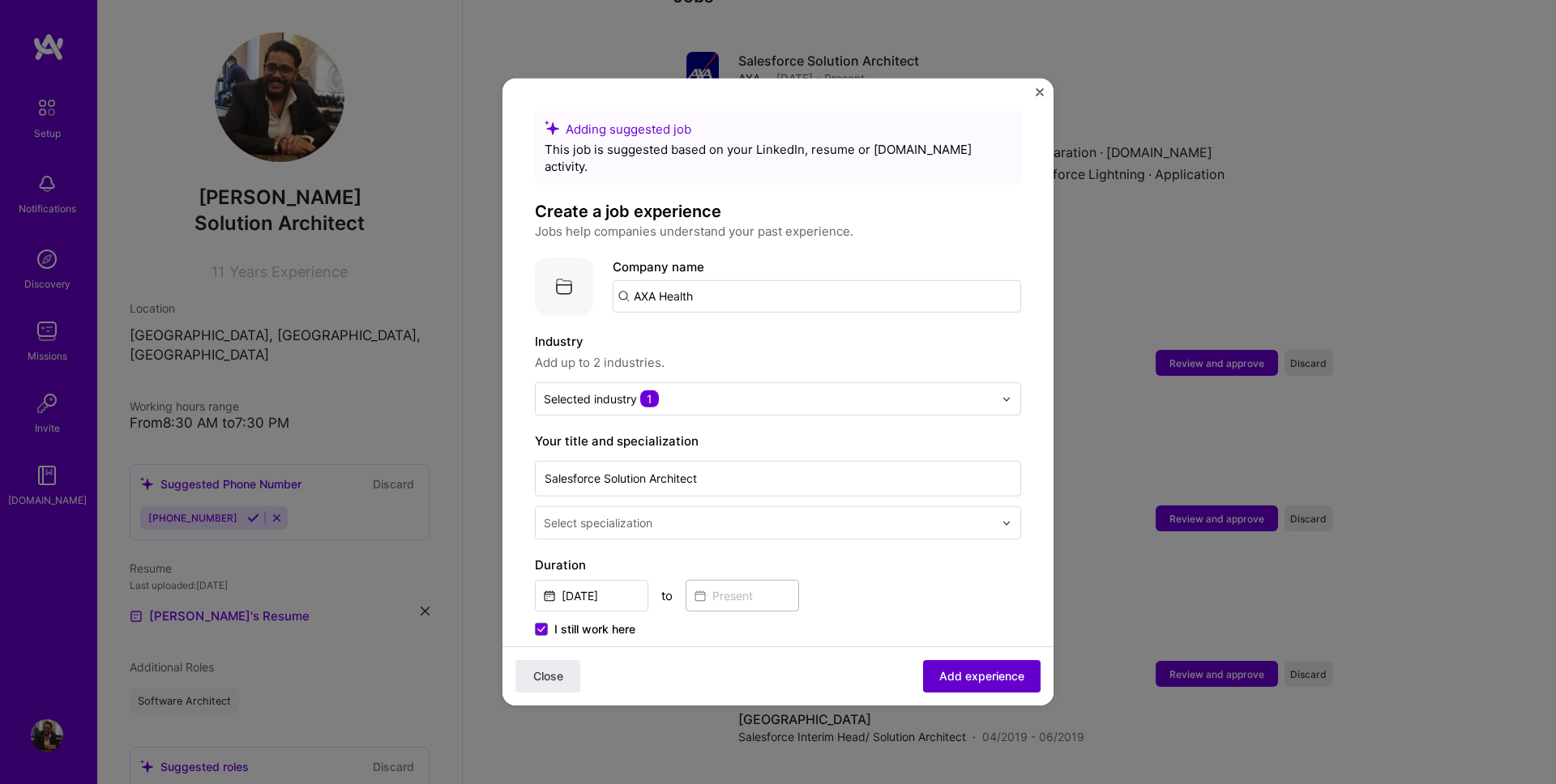
click at [942, 670] on span "Add experience" at bounding box center [982, 676] width 85 height 16
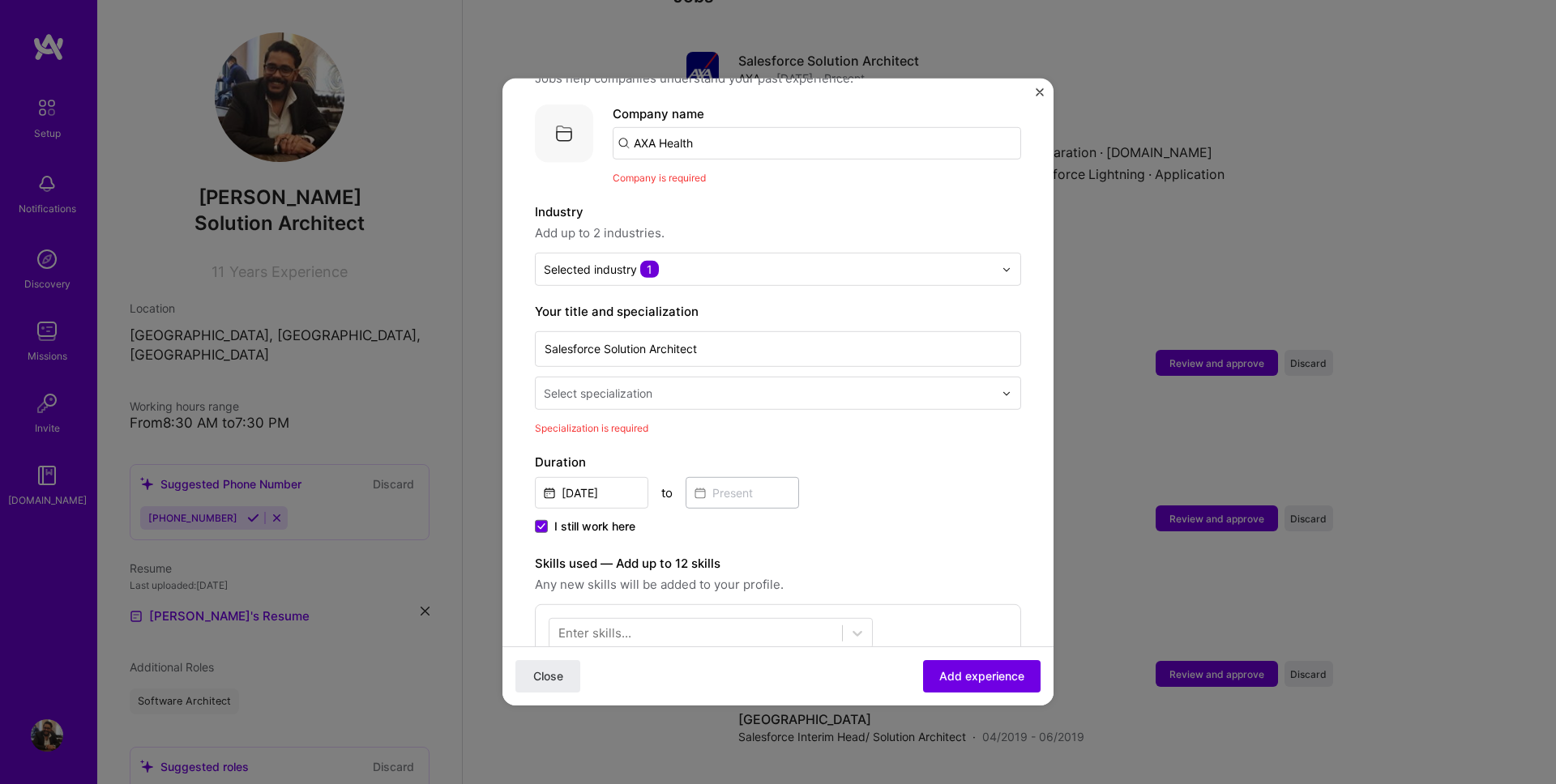
scroll to position [162, 0]
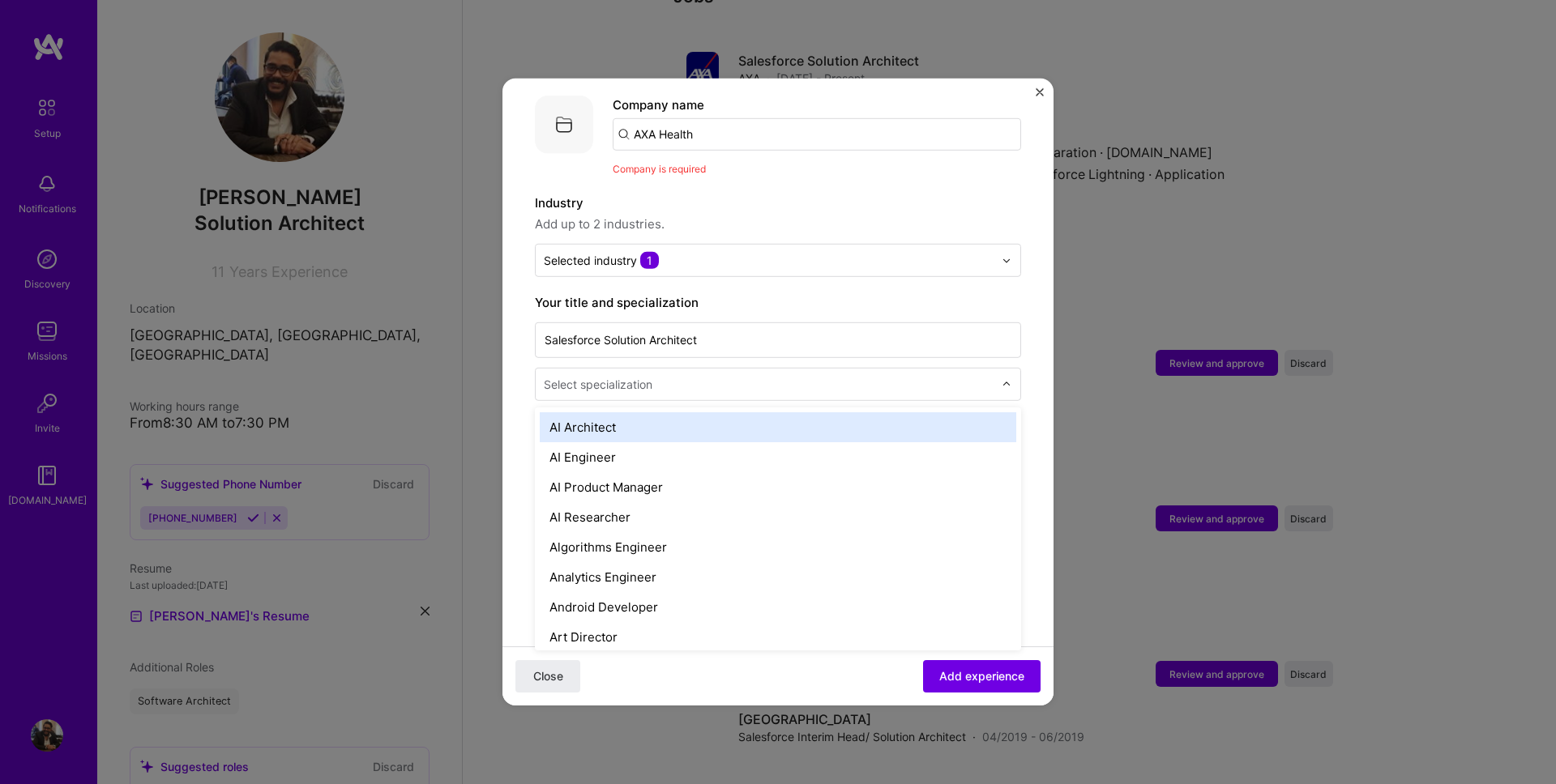
click at [654, 376] on input "text" at bounding box center [770, 385] width 453 height 17
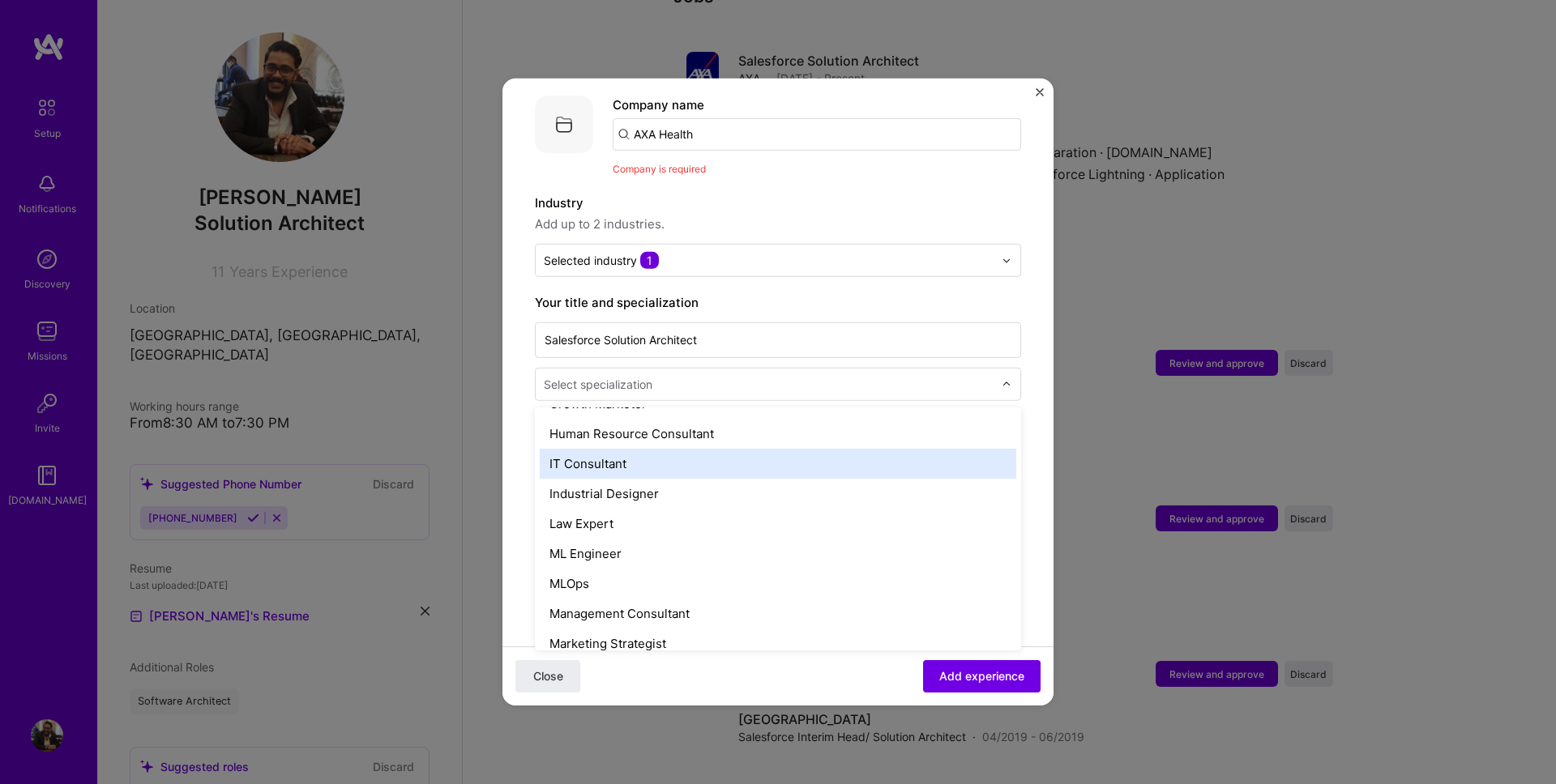
scroll to position [1109, 0]
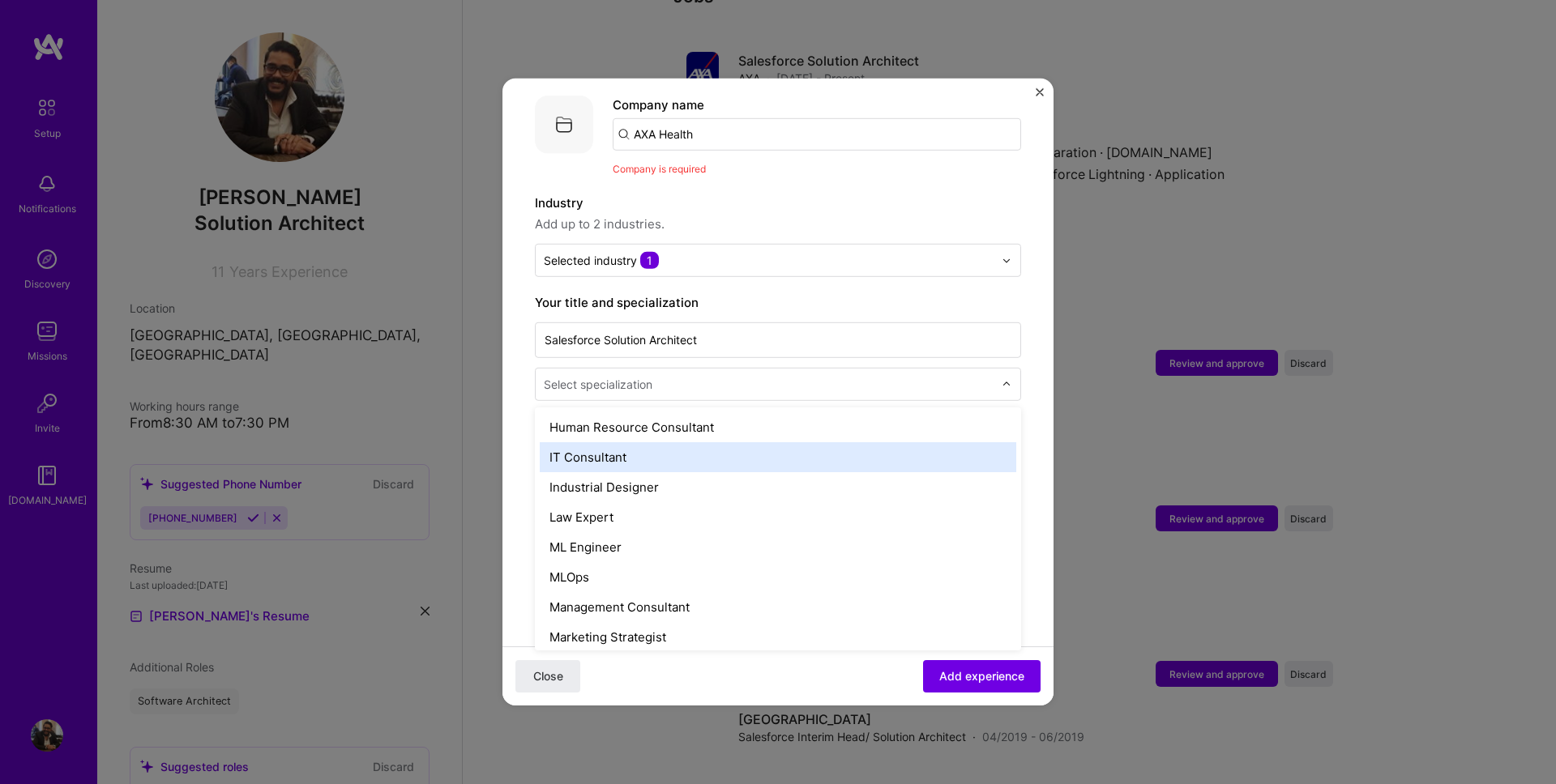
click at [591, 443] on div "IT Consultant" at bounding box center [778, 458] width 477 height 30
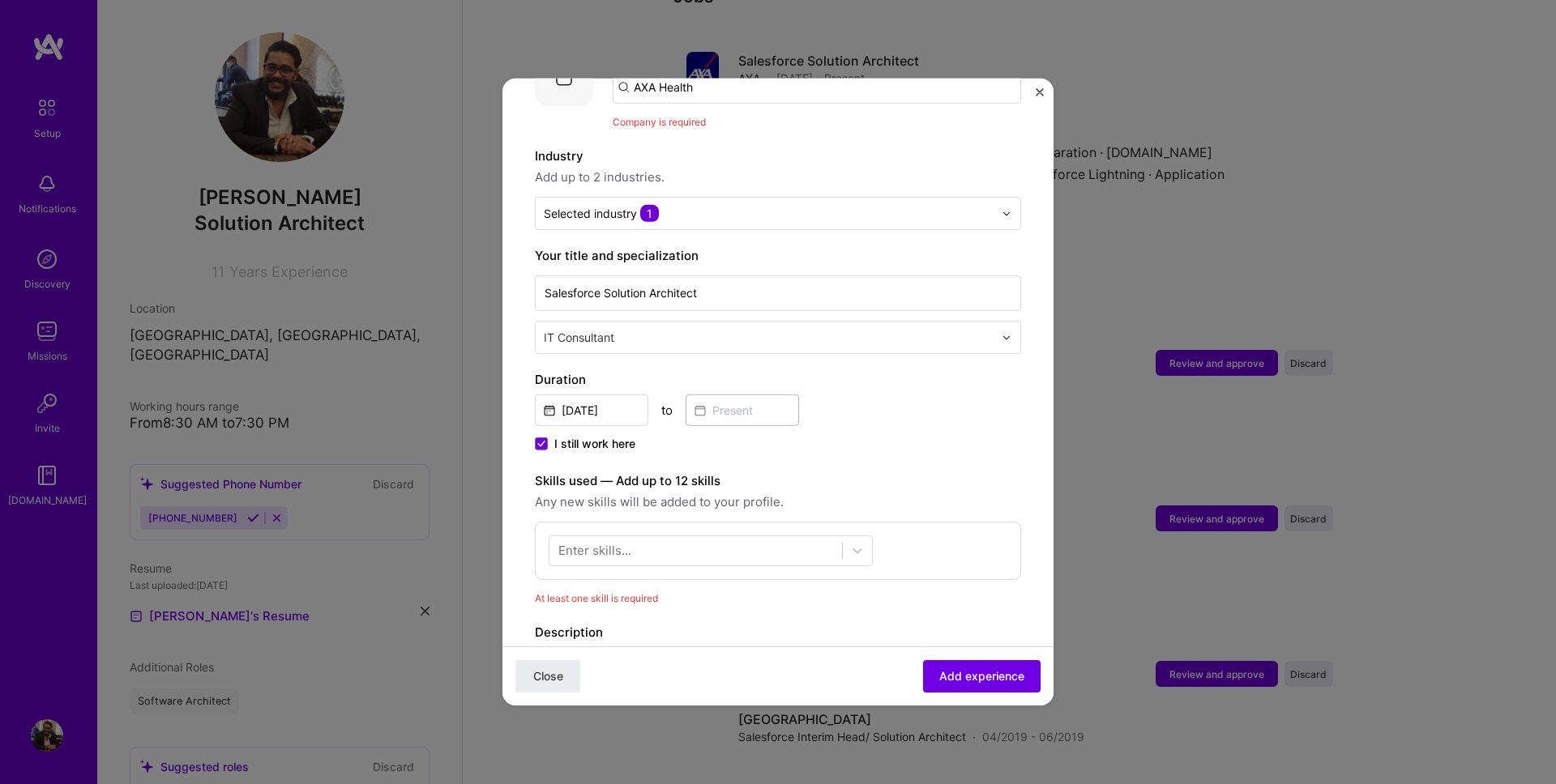
scroll to position [313, 0]
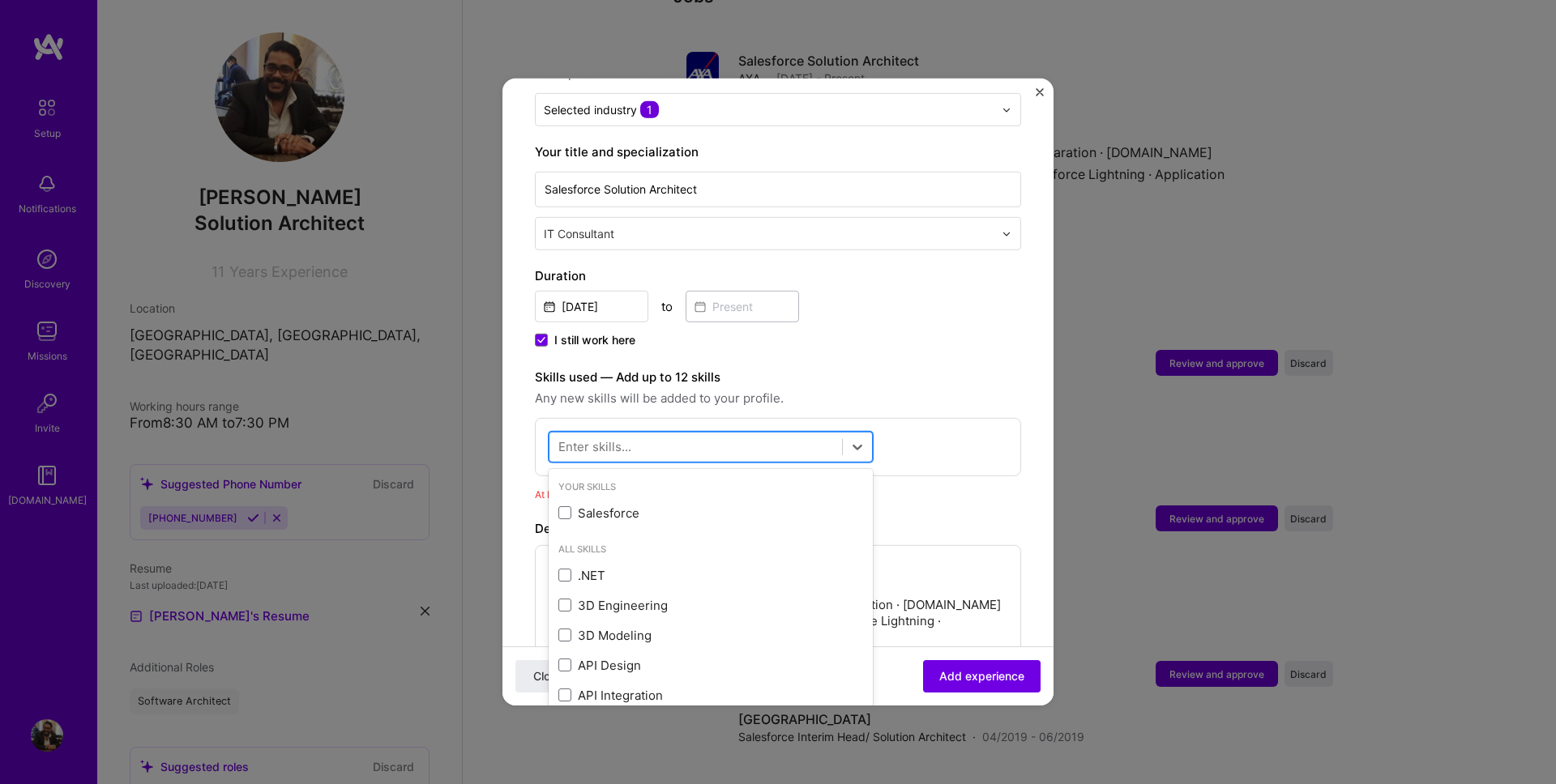
click at [830, 435] on div at bounding box center [695, 446] width 292 height 26
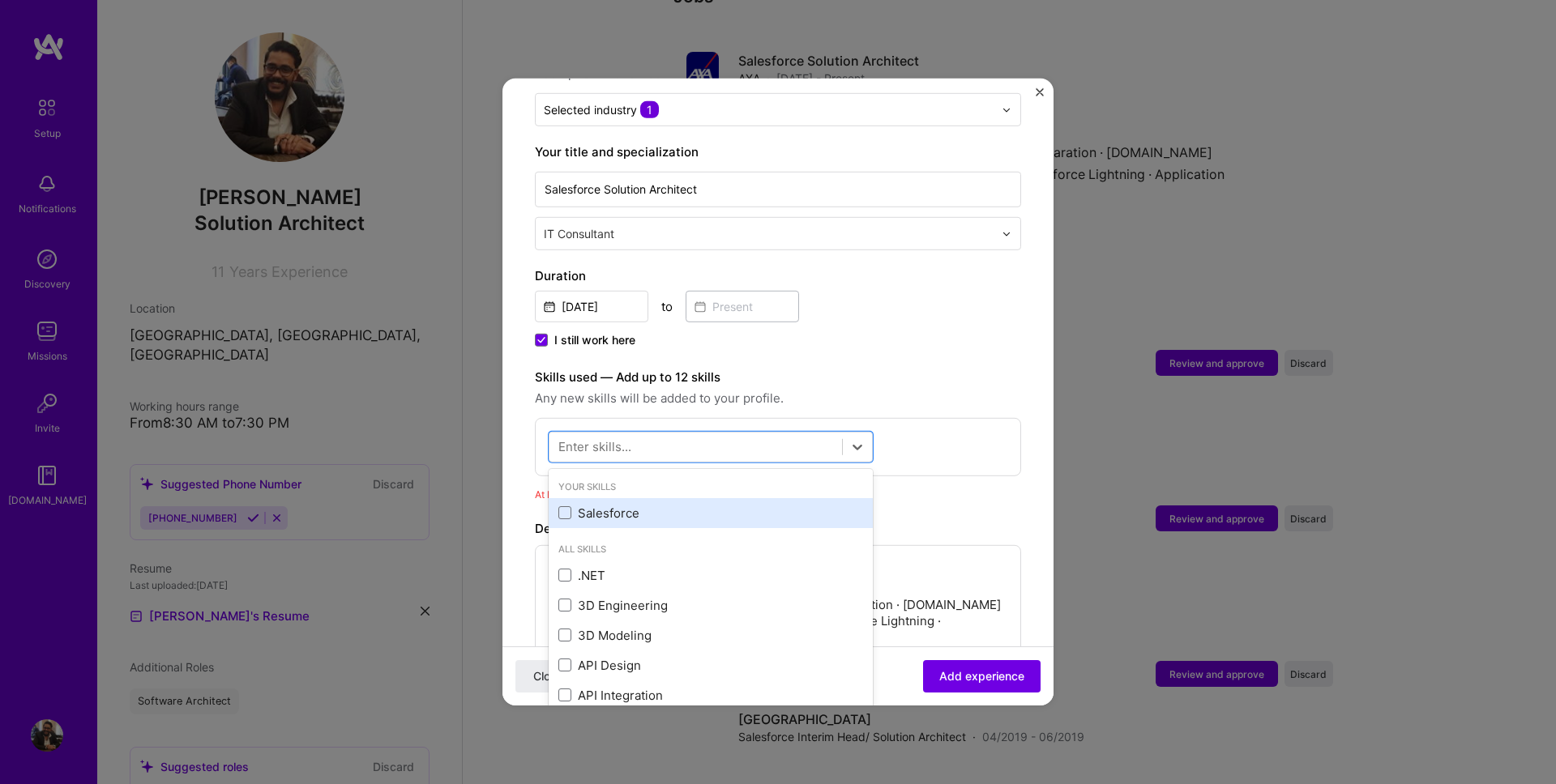
click at [591, 505] on div "Salesforce" at bounding box center [710, 514] width 305 height 17
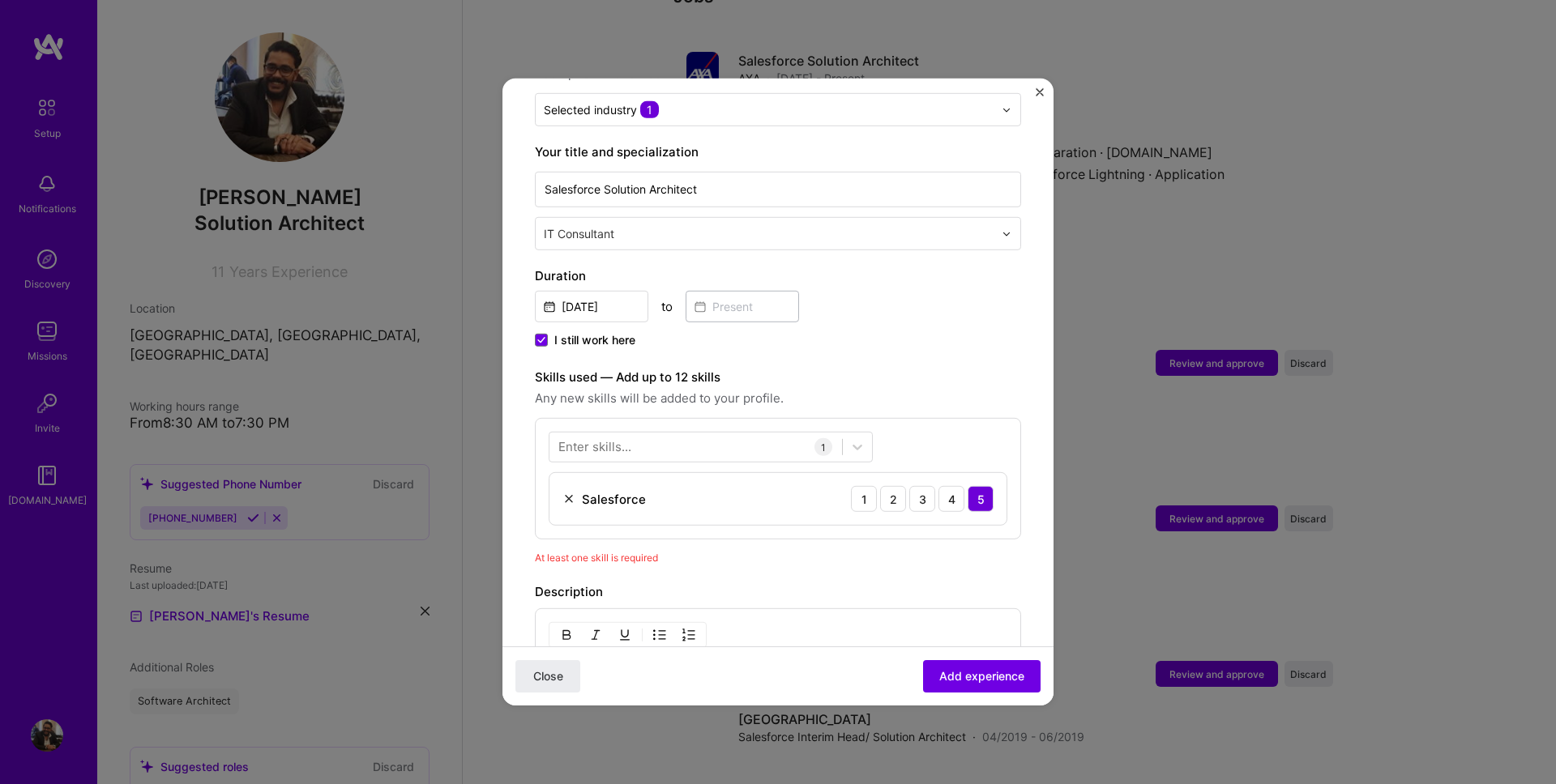
click at [935, 583] on div "Description" at bounding box center [778, 592] width 486 height 20
click at [979, 676] on span "Add experience" at bounding box center [982, 676] width 85 height 16
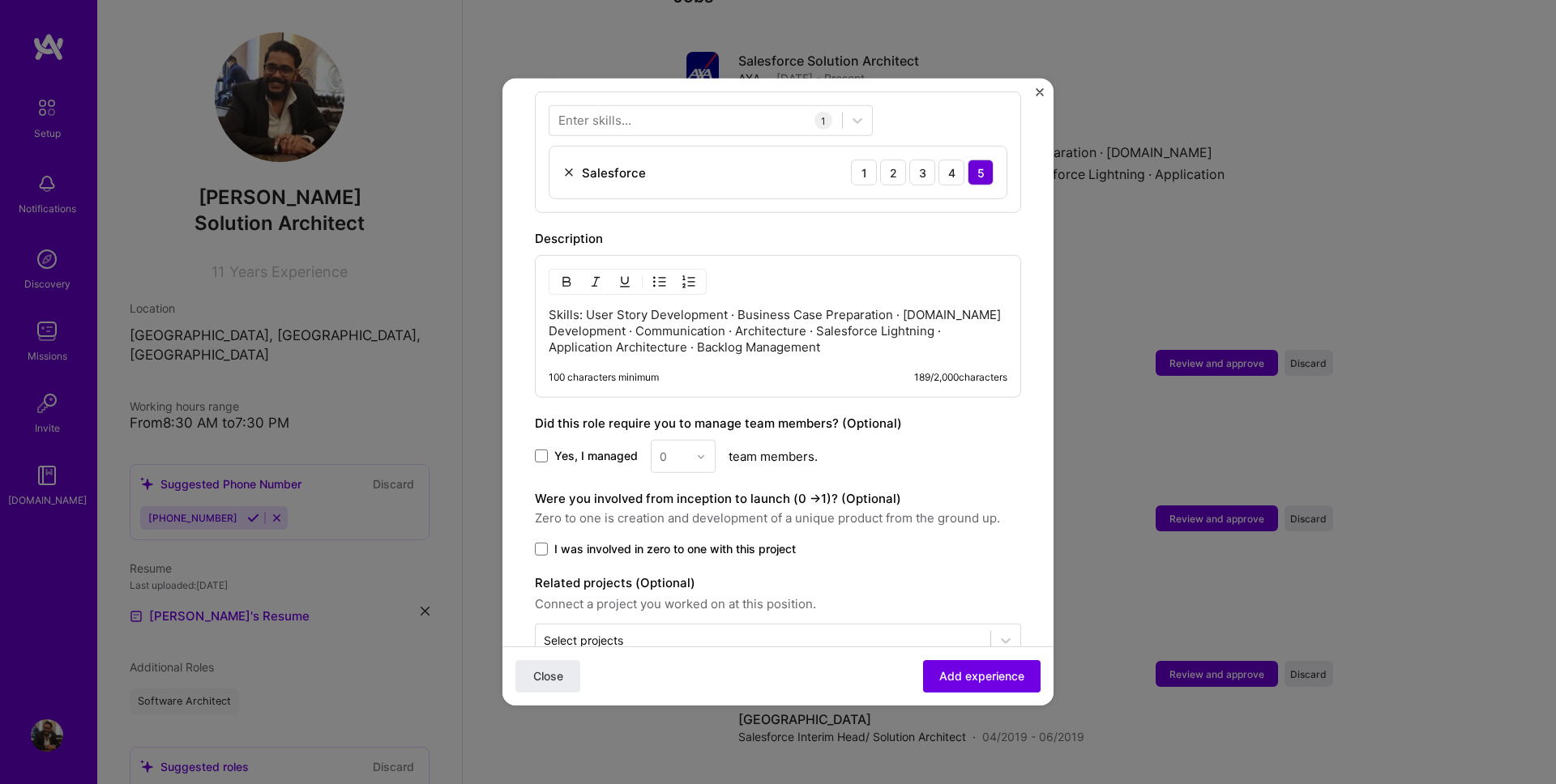
scroll to position [665, 0]
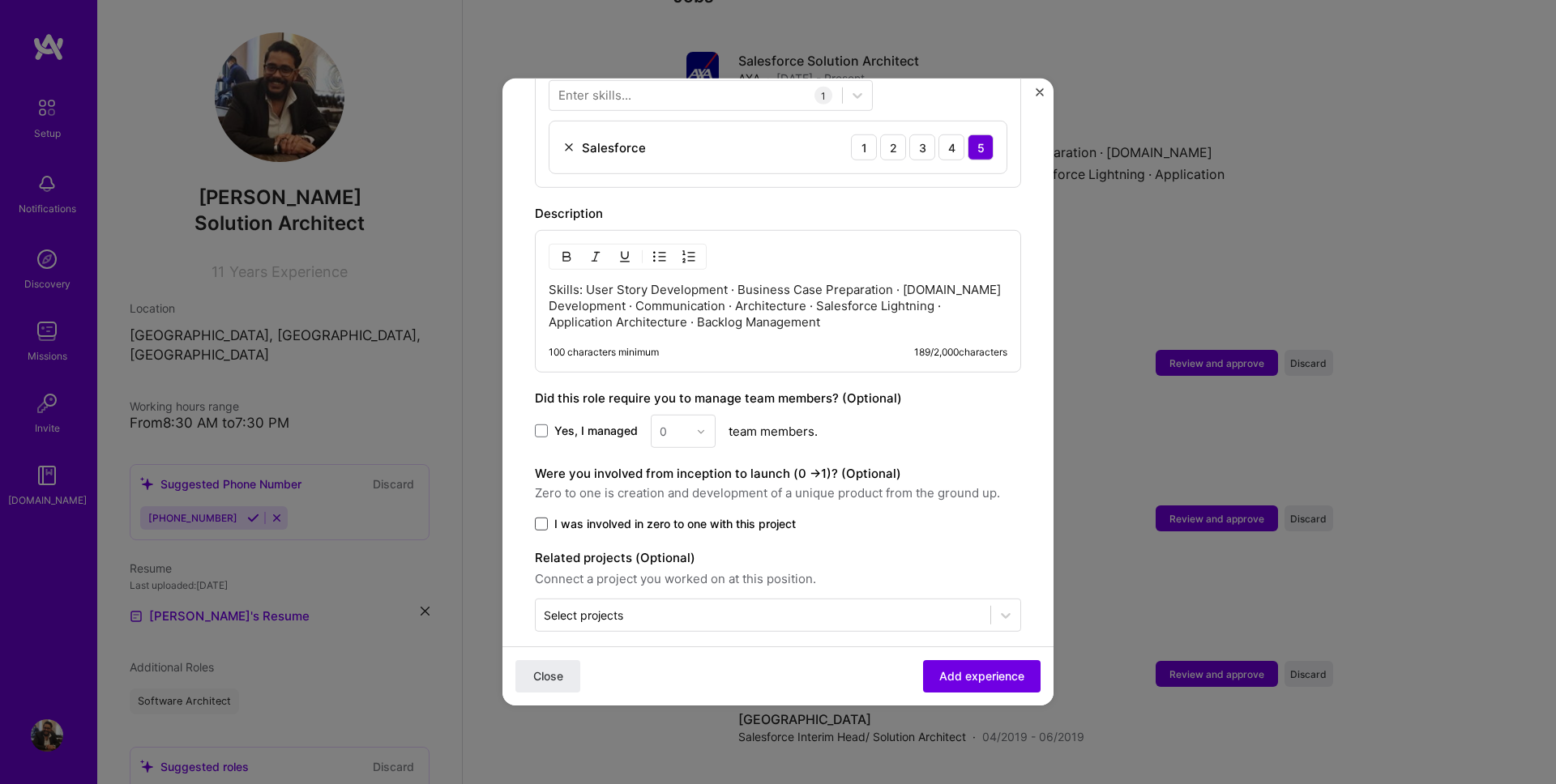
click at [544, 517] on span at bounding box center [541, 524] width 13 height 13
click at [0, 0] on input "I was involved in zero to one with this project" at bounding box center [0, 0] width 0 height 0
click at [603, 607] on div "Select projects" at bounding box center [584, 616] width 79 height 17
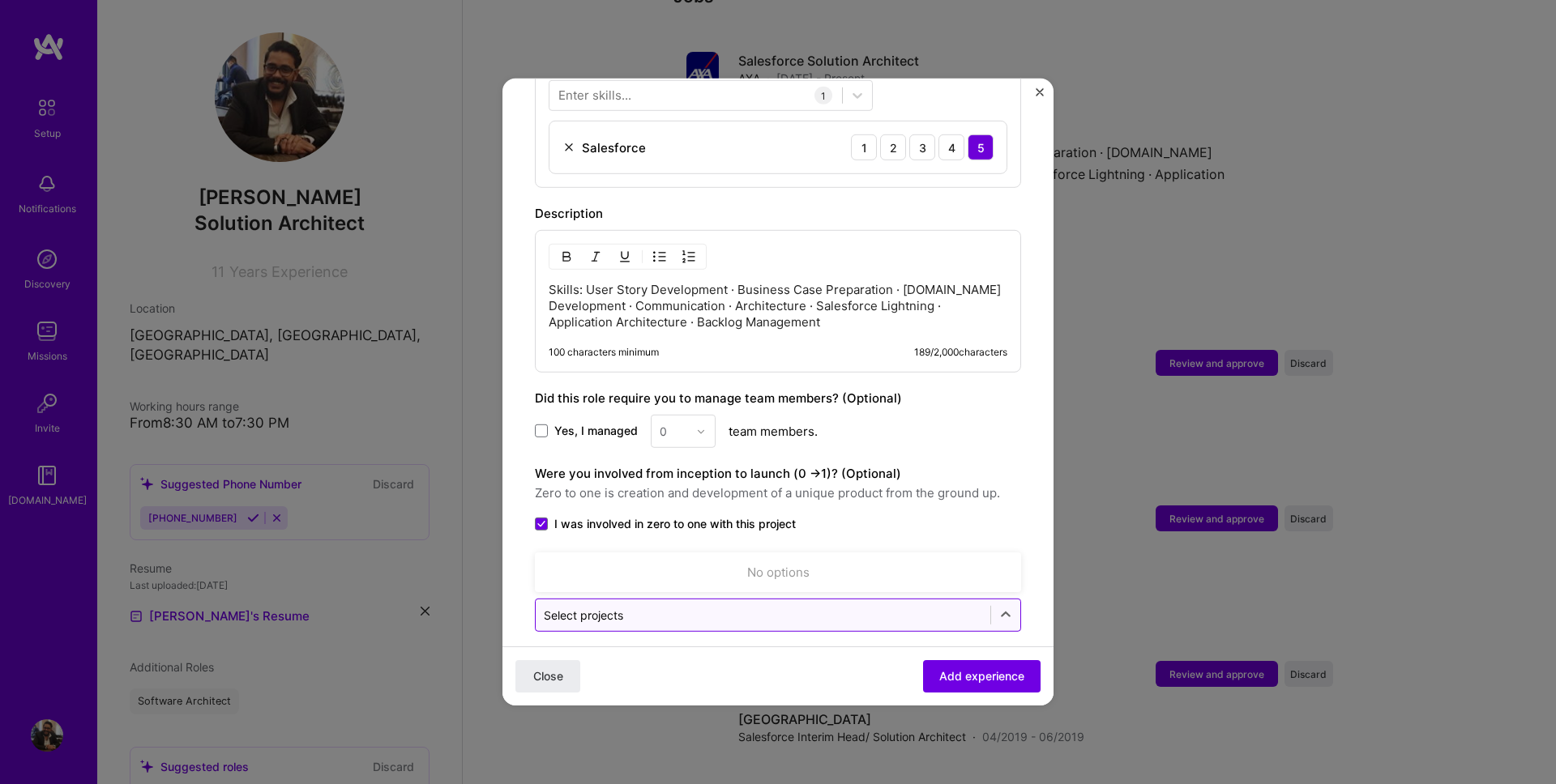
drag, startPoint x: 741, startPoint y: 597, endPoint x: 774, endPoint y: 597, distance: 33.0
click at [741, 607] on input "text" at bounding box center [763, 616] width 439 height 17
click at [1005, 607] on icon at bounding box center [1005, 615] width 16 height 16
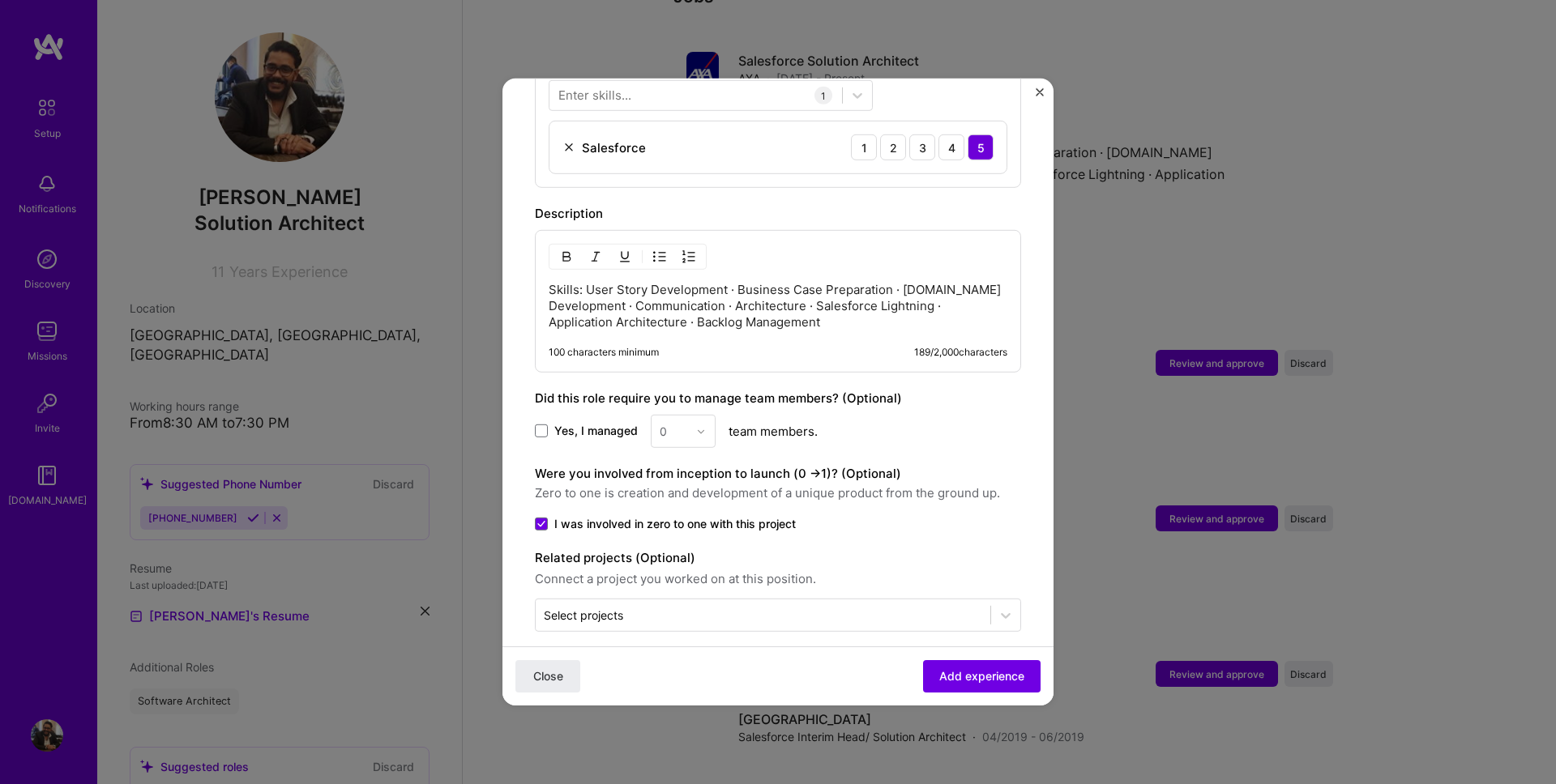
click at [989, 569] on span "Connect a project you worked on at this position." at bounding box center [778, 579] width 486 height 20
click at [545, 425] on span at bounding box center [541, 431] width 13 height 13
click at [0, 0] on input "Yes, I managed" at bounding box center [0, 0] width 0 height 0
click at [696, 427] on img at bounding box center [701, 431] width 9 height 9
click at [672, 639] on div "7" at bounding box center [683, 654] width 55 height 30
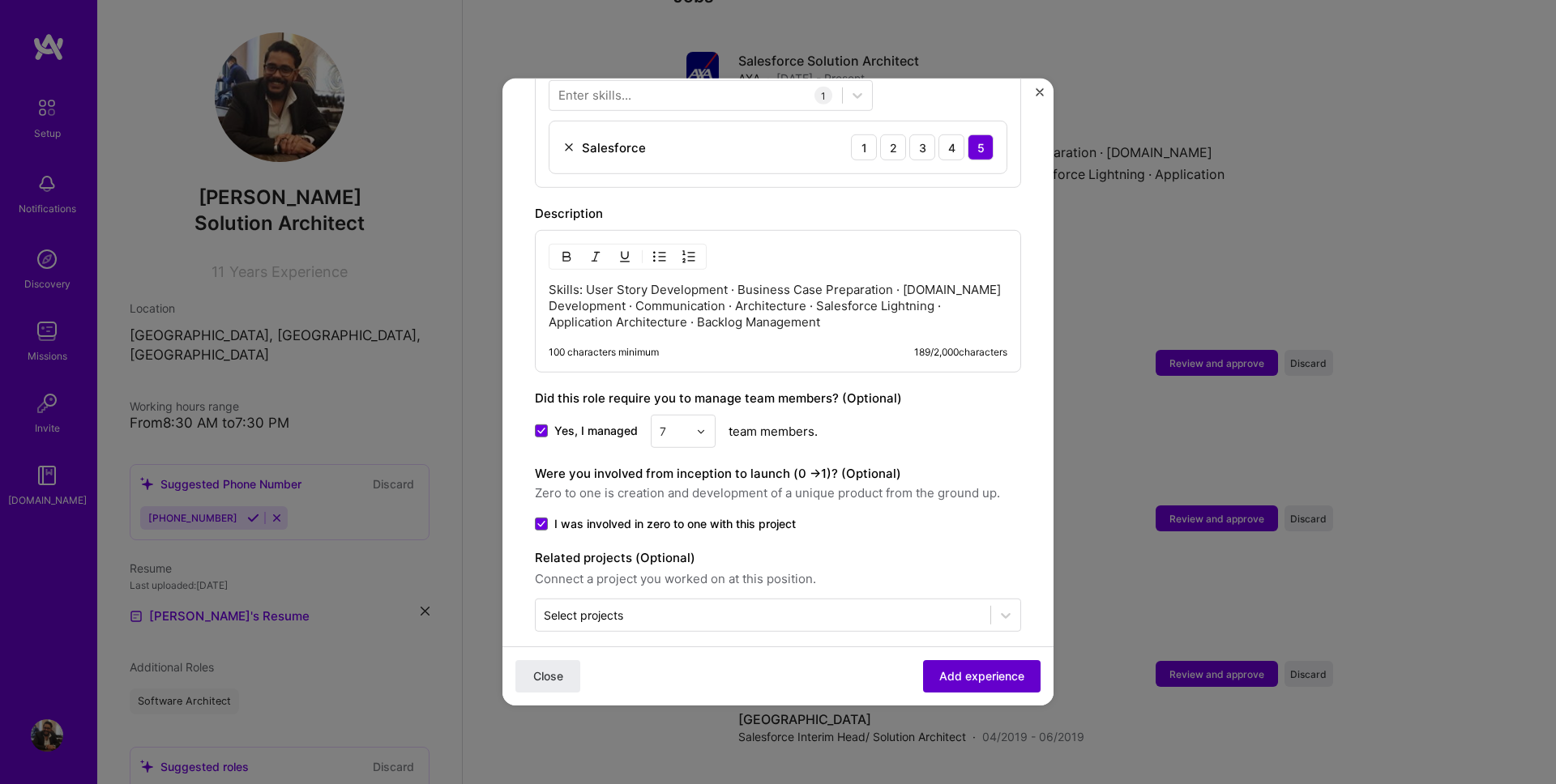
click at [970, 680] on span "Add experience" at bounding box center [982, 676] width 85 height 16
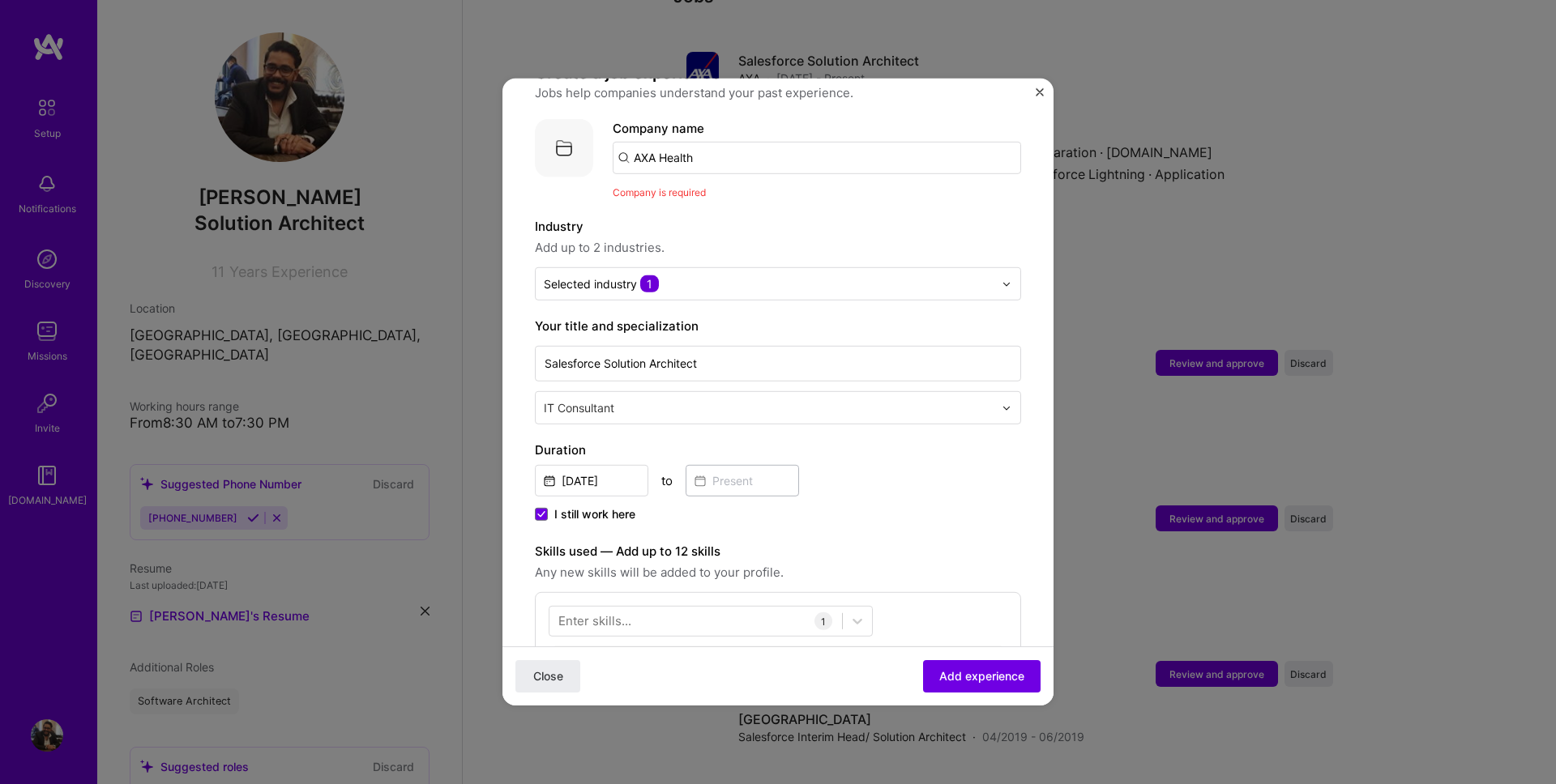
scroll to position [0, 0]
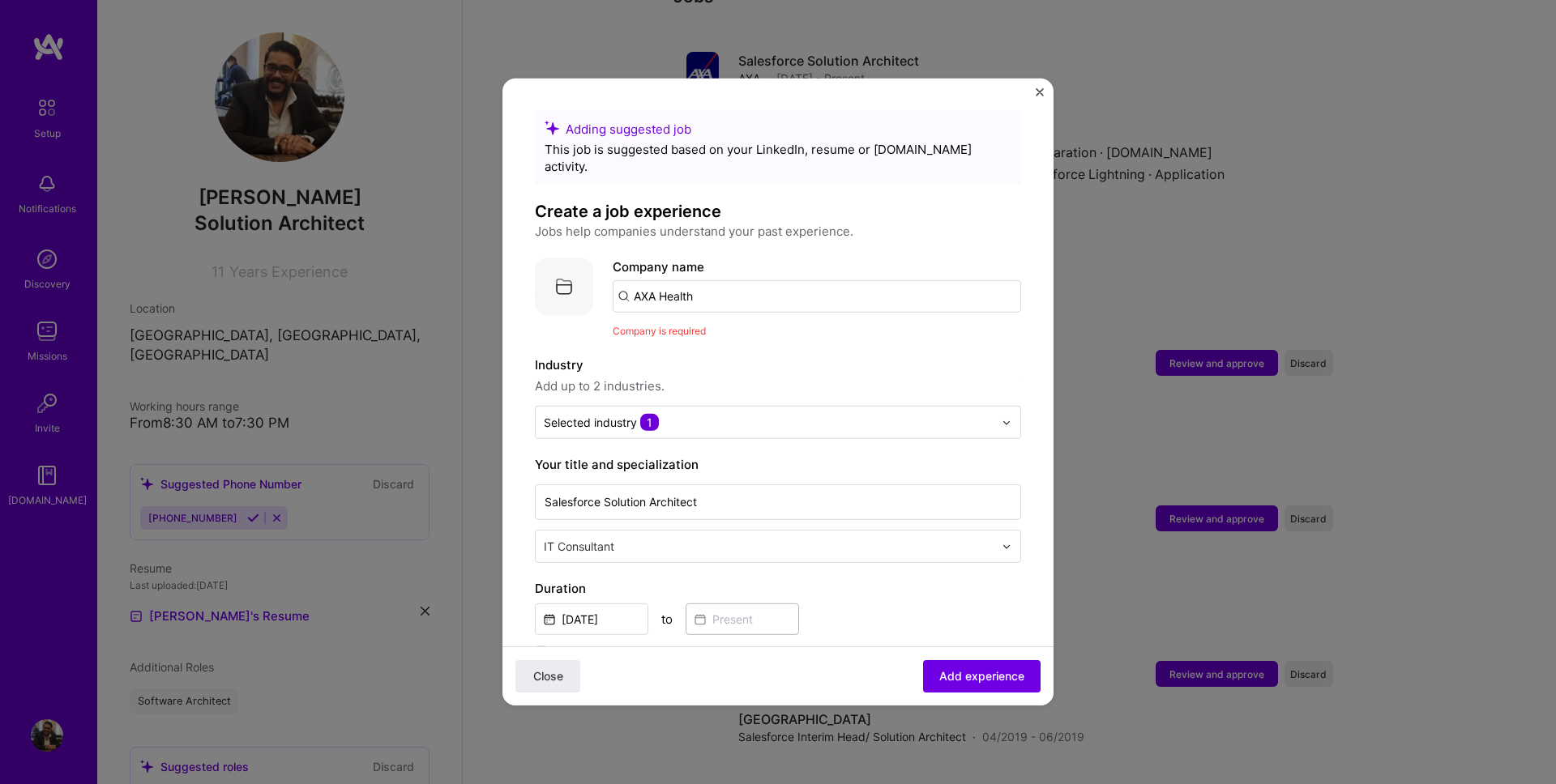
click at [737, 294] on input "AXA Health" at bounding box center [817, 296] width 409 height 32
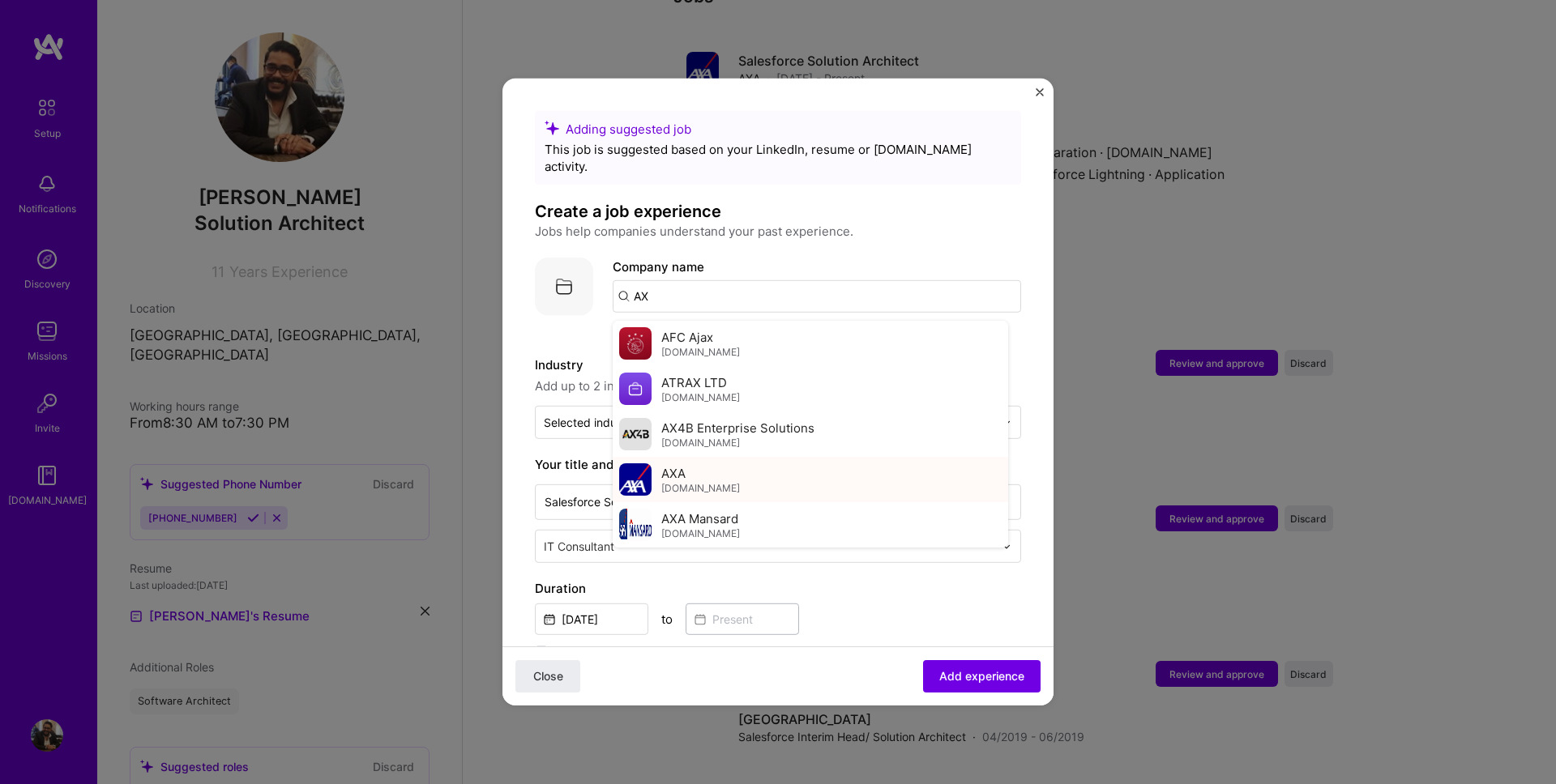
click at [691, 464] on div "AXA [DOMAIN_NAME]" at bounding box center [700, 479] width 79 height 30
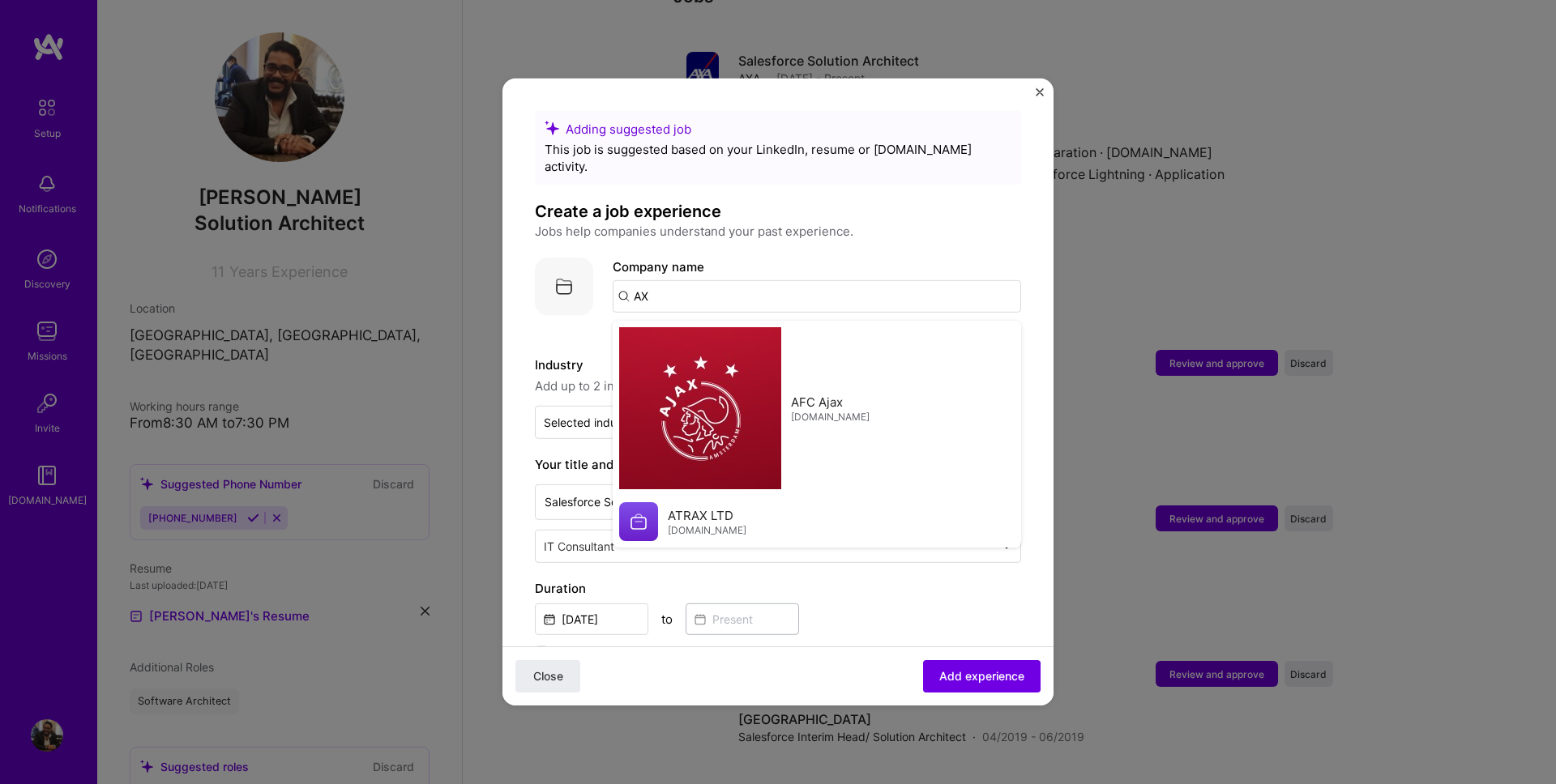
type input "AXA"
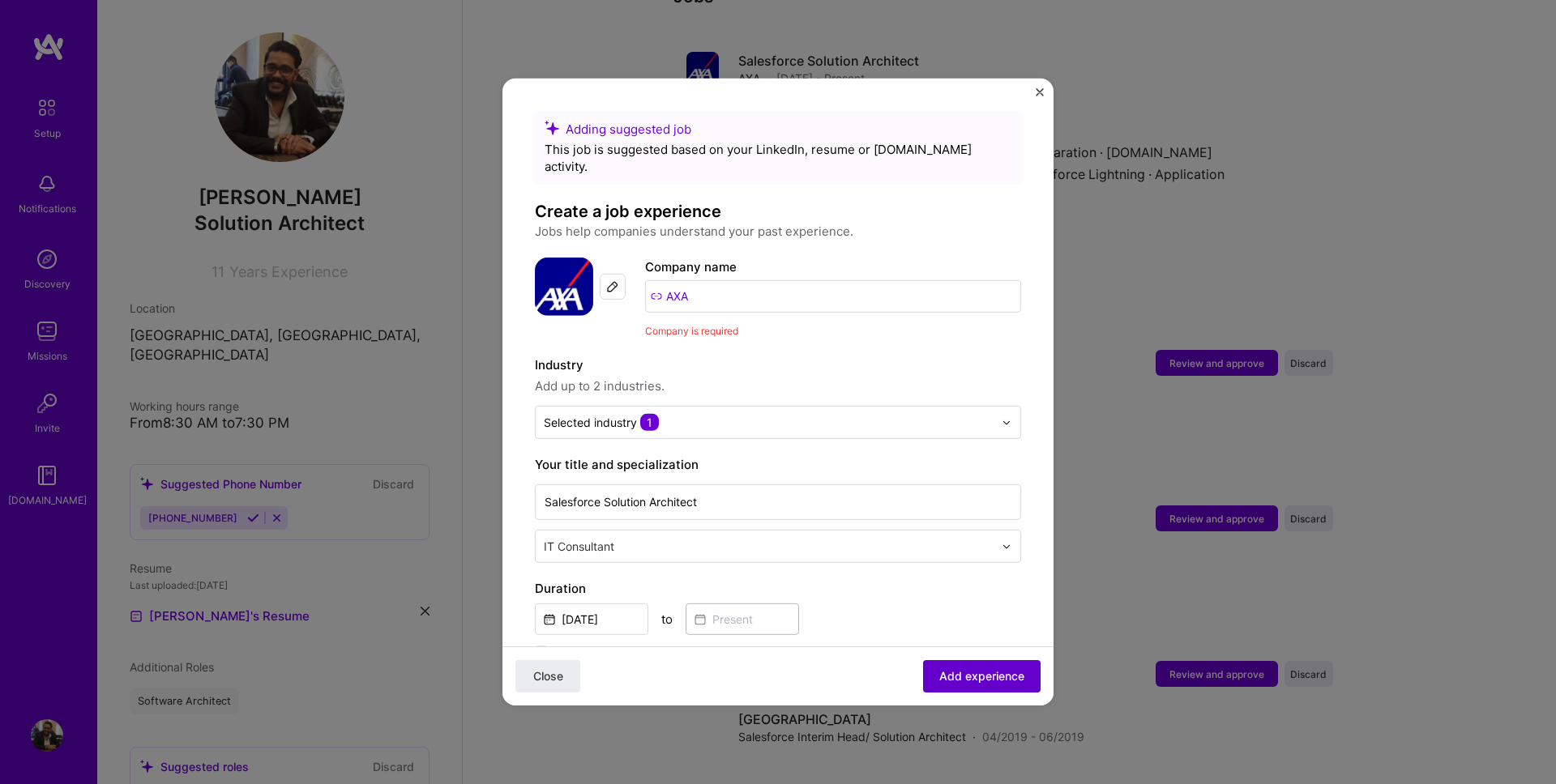
click at [980, 663] on button "Add experience" at bounding box center [982, 676] width 117 height 32
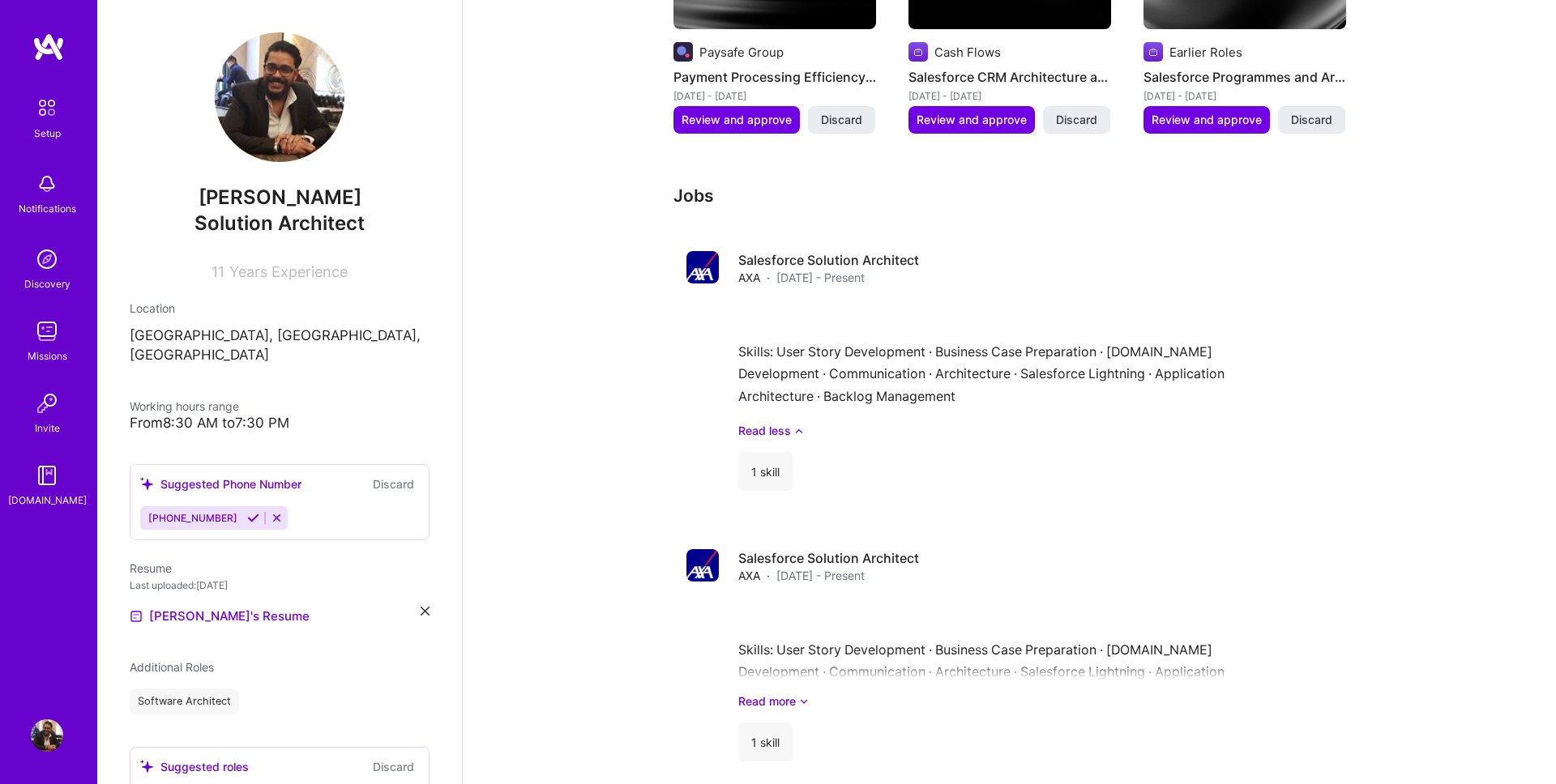
scroll to position [1264, 0]
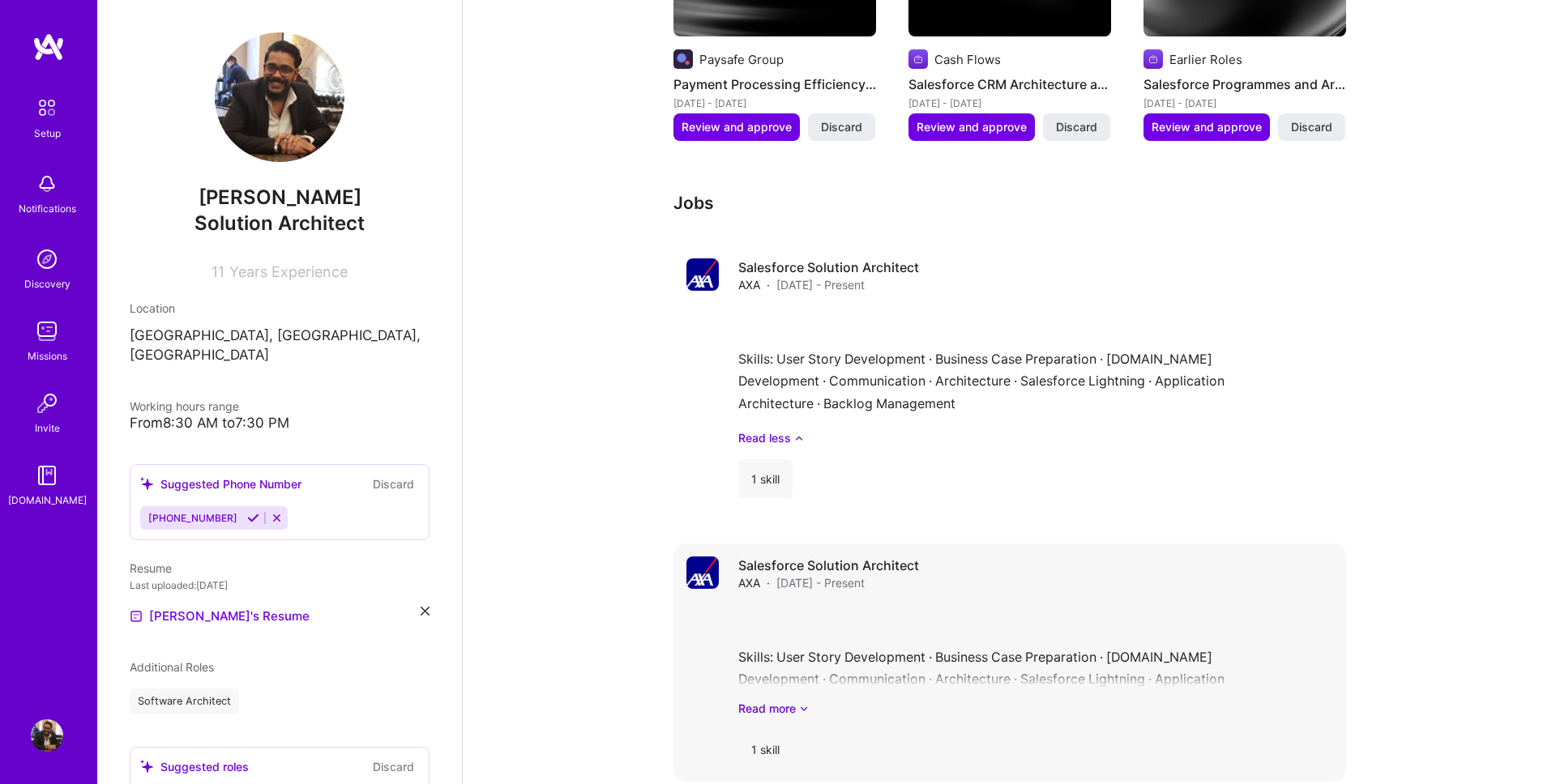
click at [1246, 563] on div "Salesforce Solution Architect AXA · [DATE] - Present Skills: User Story Develop…" at bounding box center [1036, 663] width 595 height 212
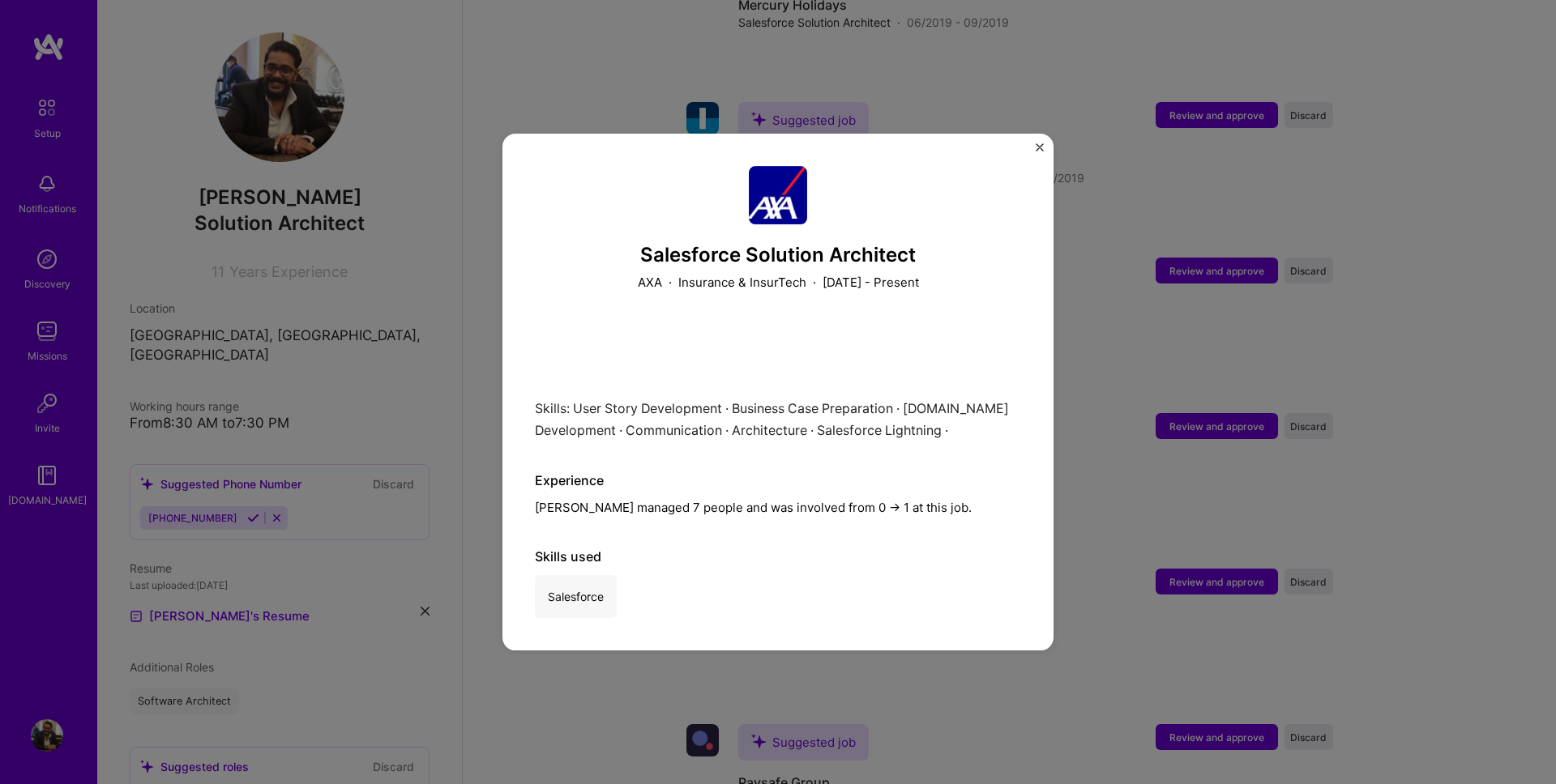
scroll to position [2239, 0]
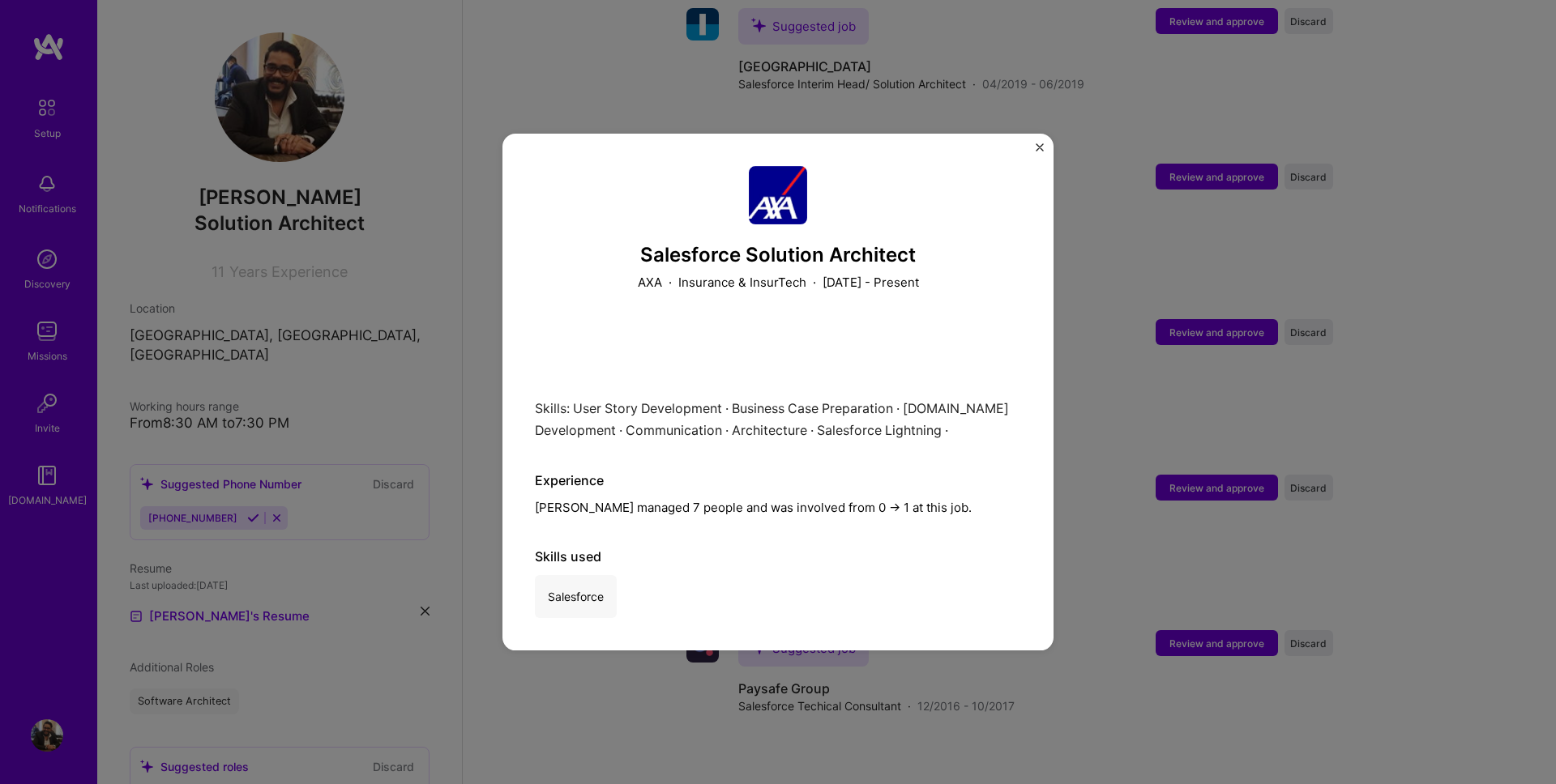
click at [1034, 145] on div "Salesforce Solution Architect AXA · Insurance & InsurTech · [DATE] - Present Sk…" at bounding box center [778, 392] width 551 height 517
click at [1039, 146] on img "Close" at bounding box center [1040, 148] width 9 height 9
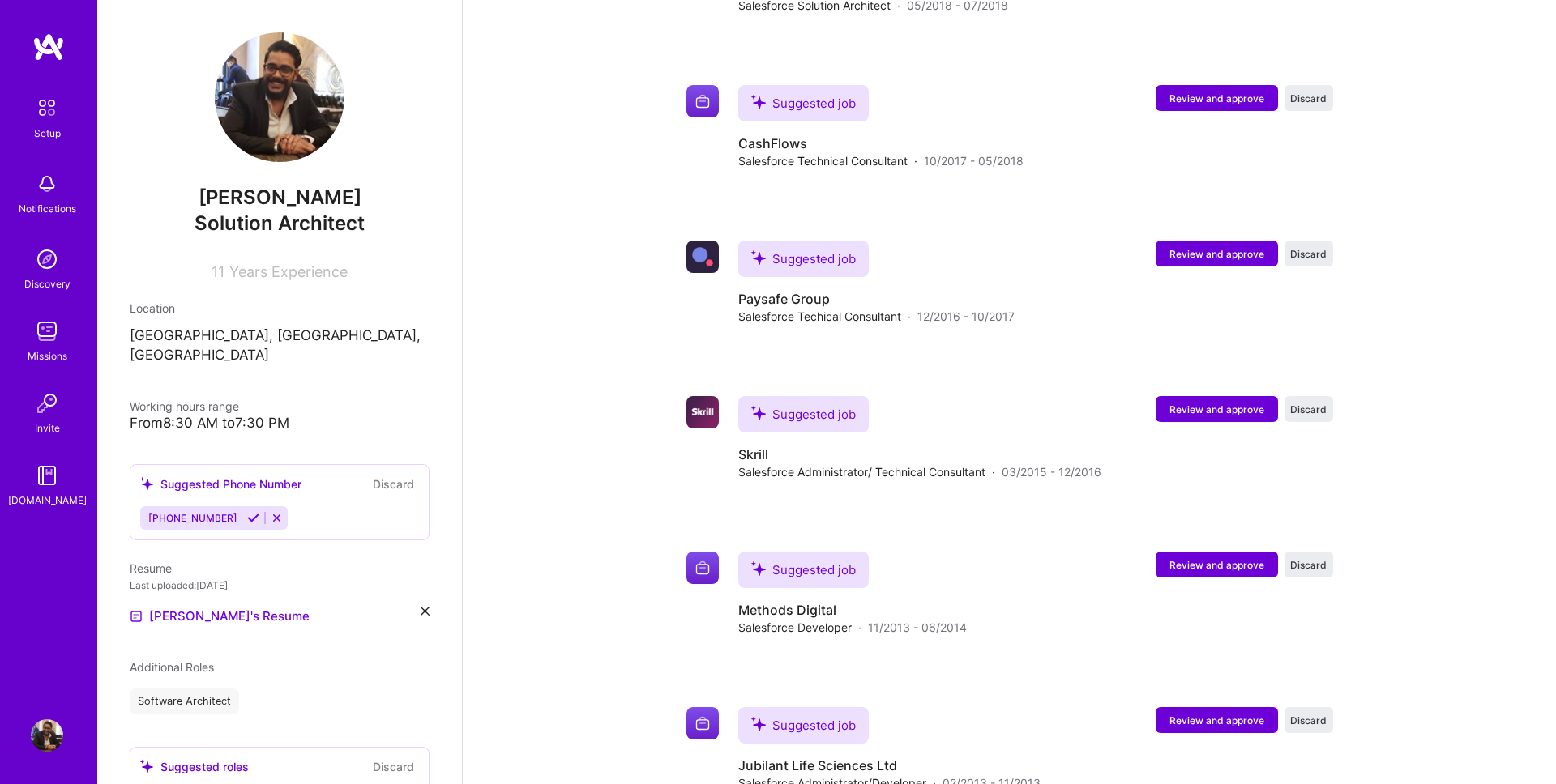
scroll to position [2975, 0]
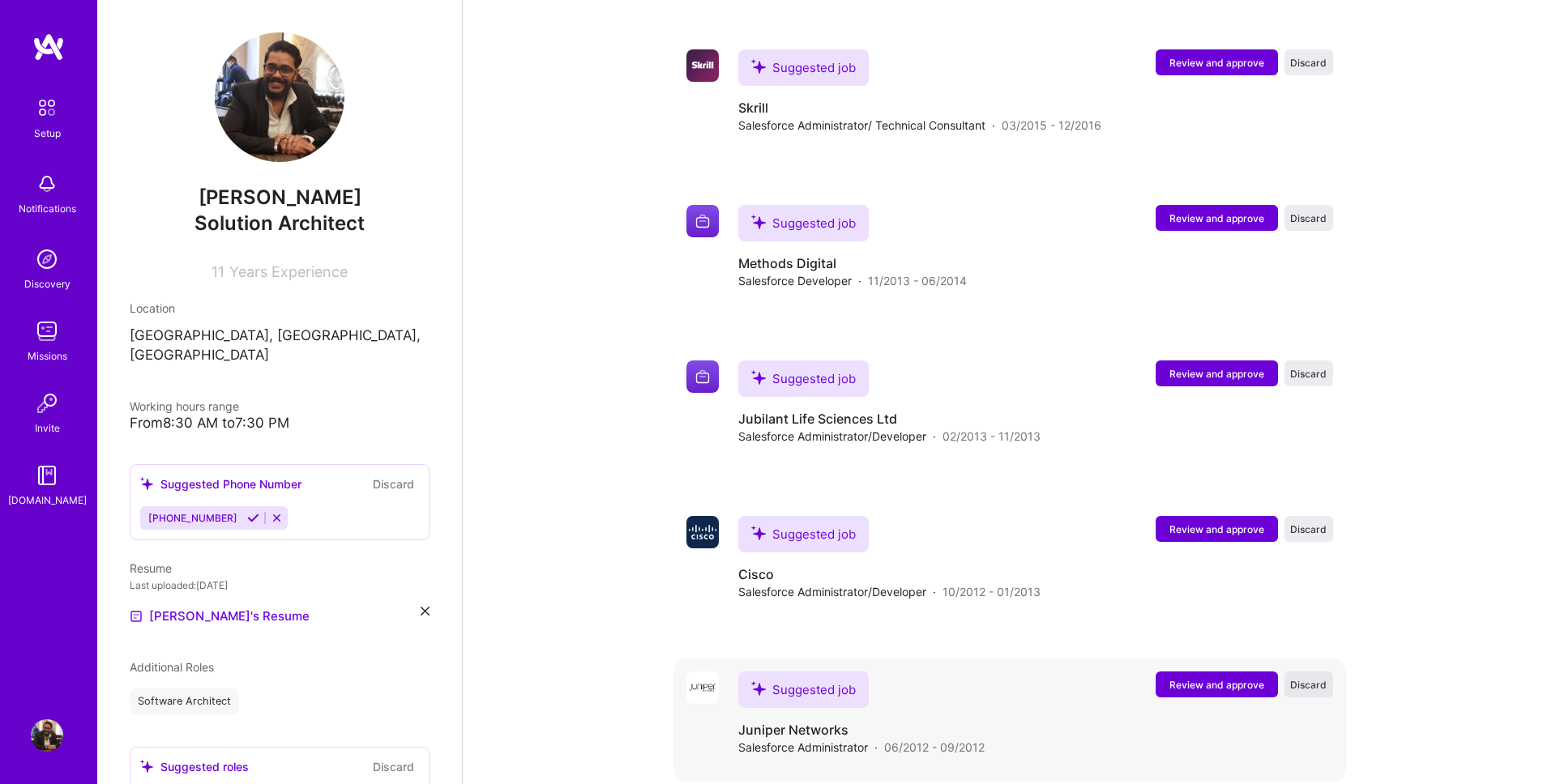
click at [1309, 678] on span "Discard" at bounding box center [1308, 685] width 37 height 14
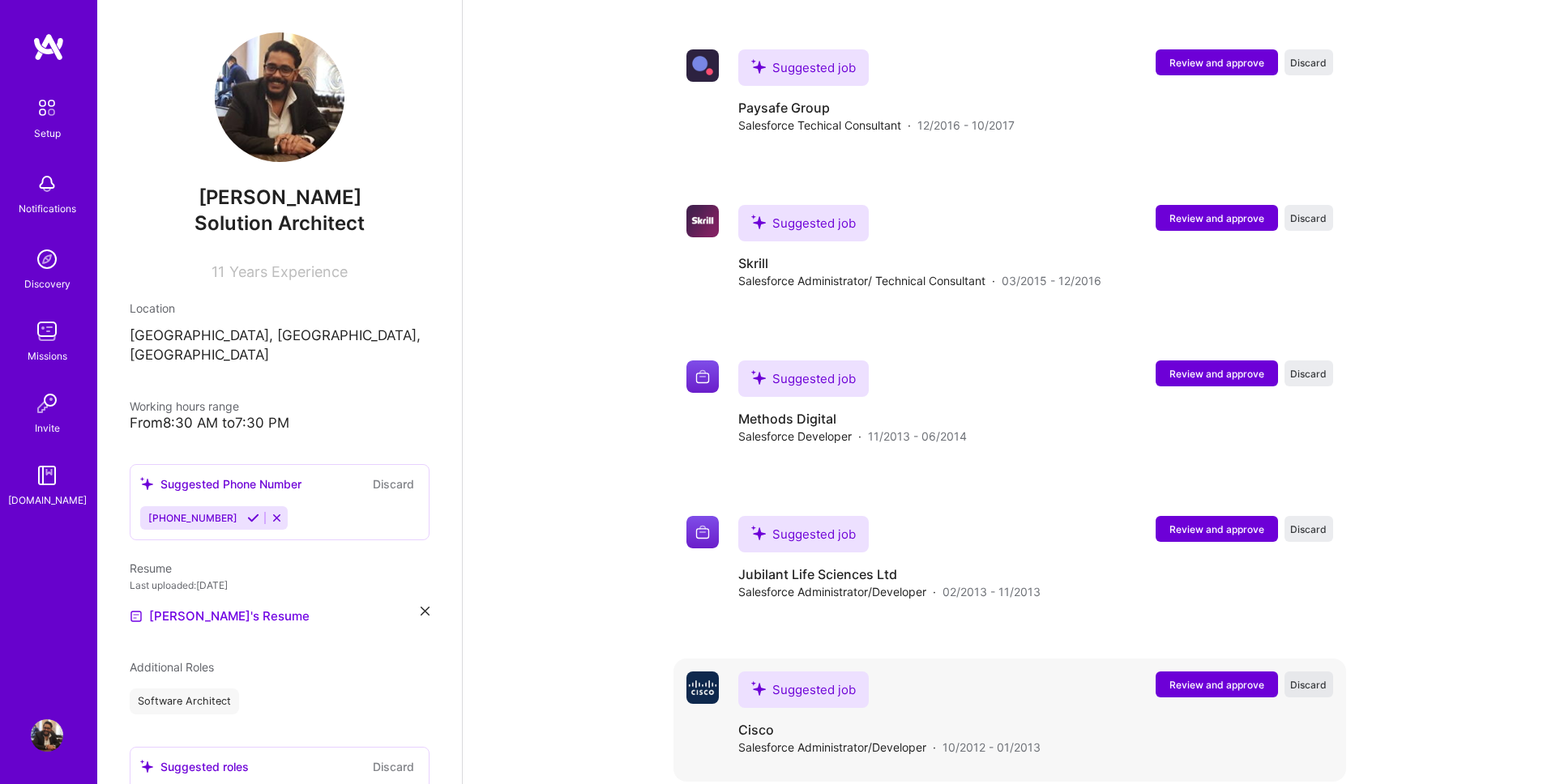
click at [1296, 678] on span "Discard" at bounding box center [1308, 685] width 37 height 14
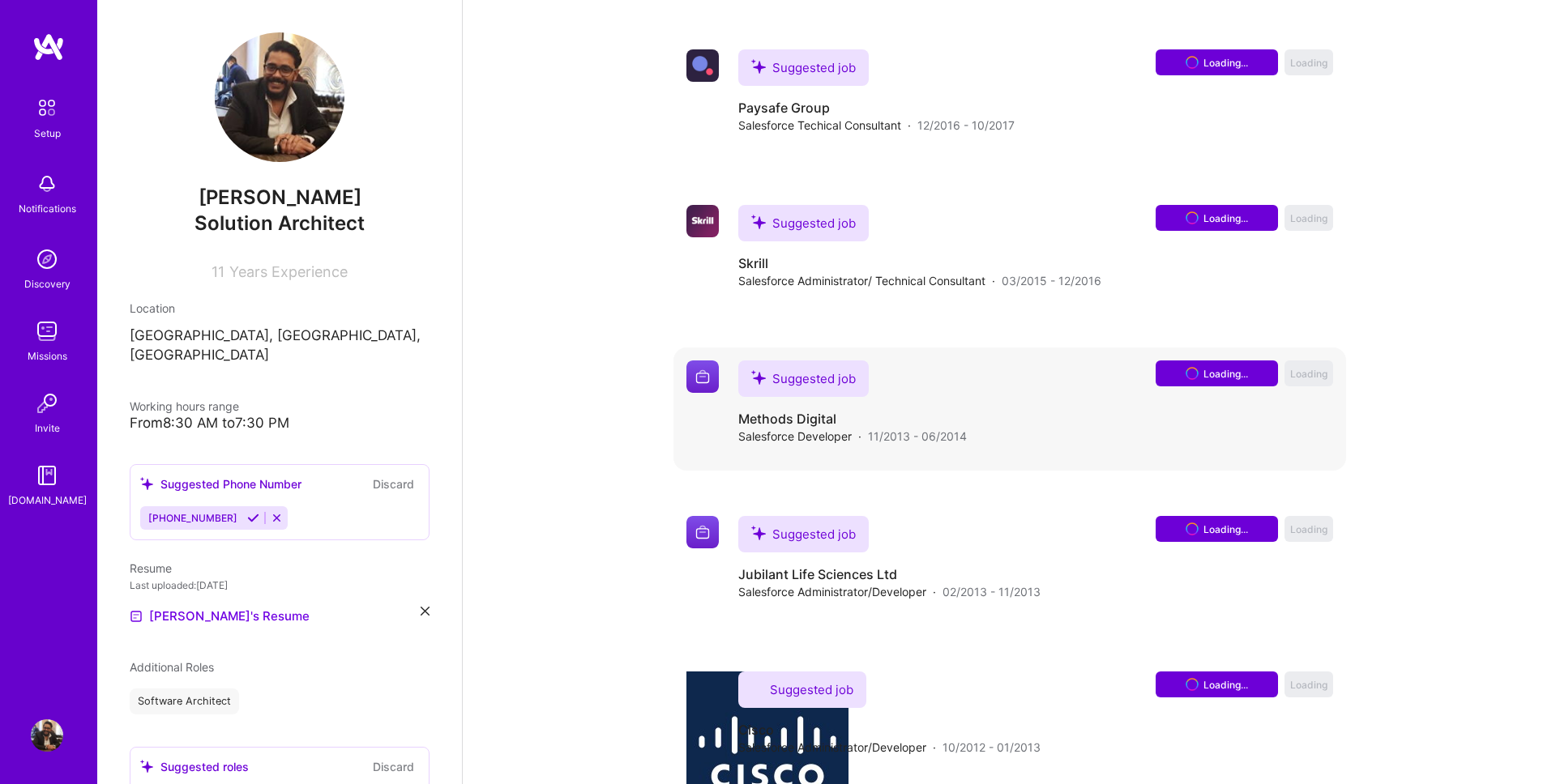
scroll to position [2664, 0]
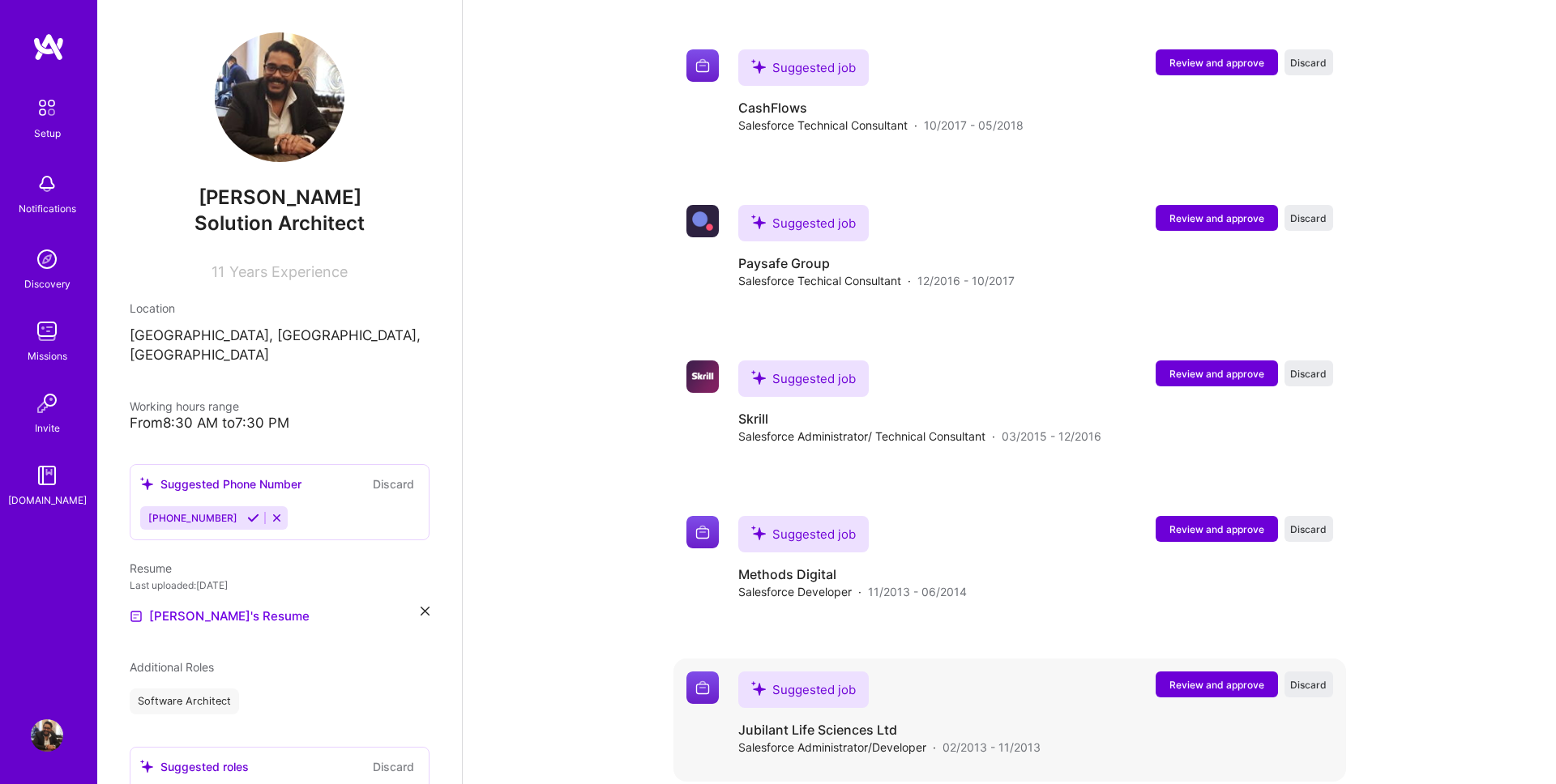
click at [1308, 678] on span "Discard" at bounding box center [1308, 685] width 37 height 14
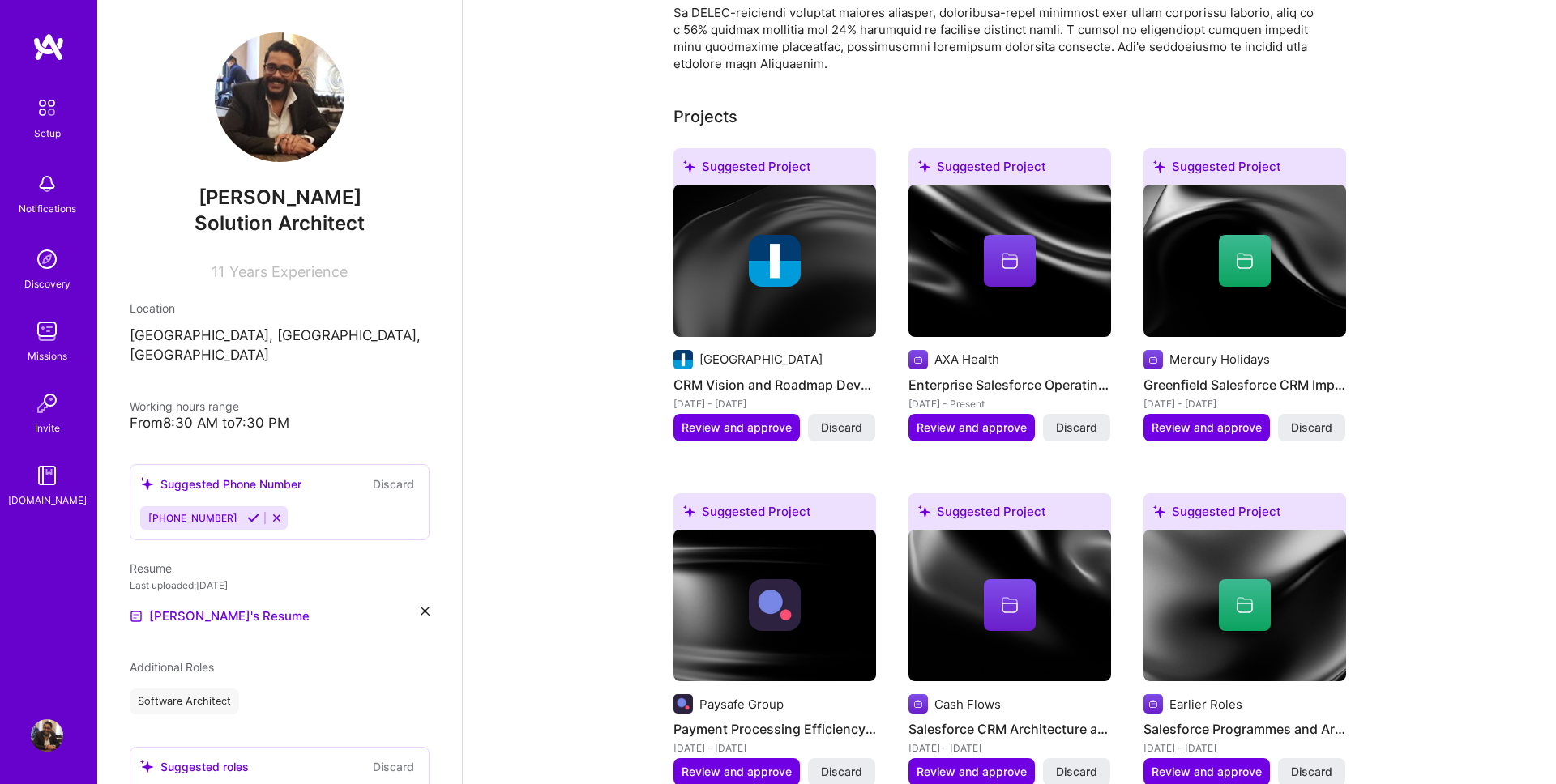
scroll to position [620, 0]
